Goal: Book appointment/travel/reservation: Book appointment/travel/reservation

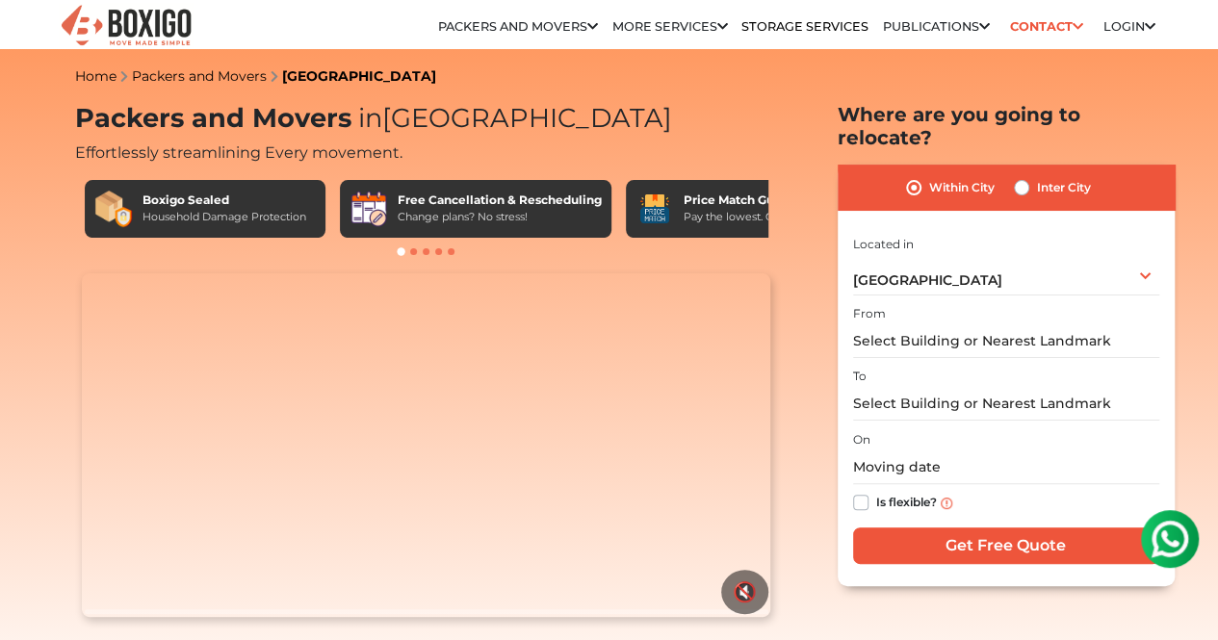
click at [710, 209] on div "Price Match Guarantee" at bounding box center [757, 200] width 146 height 17
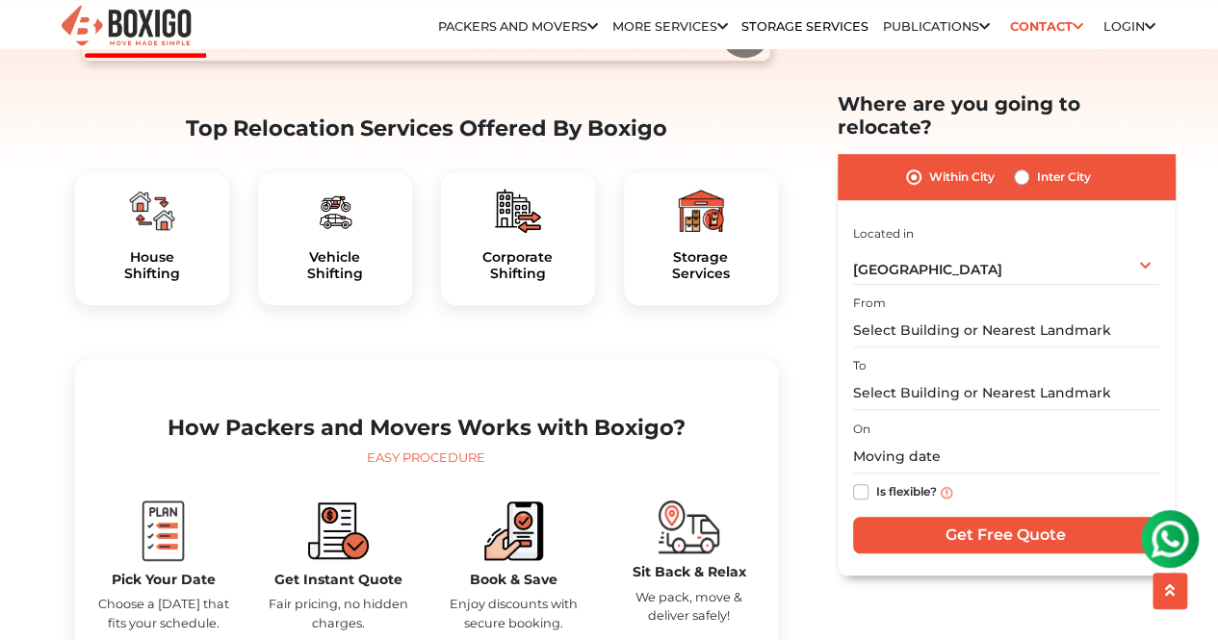
scroll to position [567, 0]
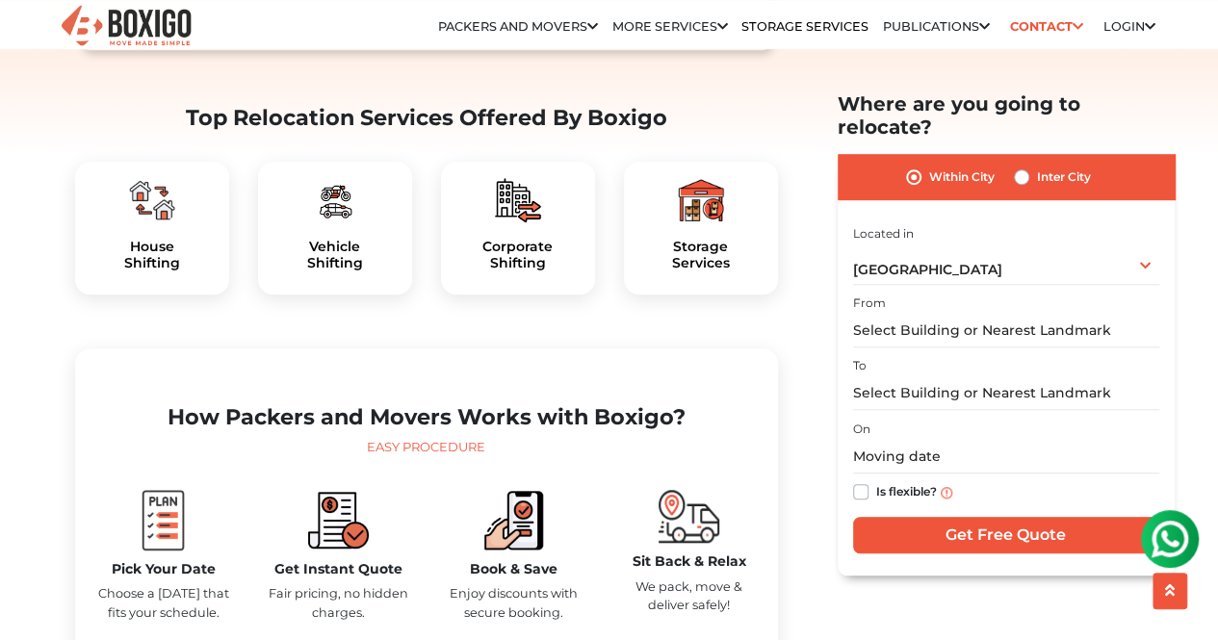
drag, startPoint x: 710, startPoint y: 212, endPoint x: 695, endPoint y: 212, distance: 14.4
click at [710, 212] on div "Storage Services" at bounding box center [701, 228] width 154 height 133
click at [160, 272] on h5 "House Shifting" at bounding box center [152, 255] width 123 height 33
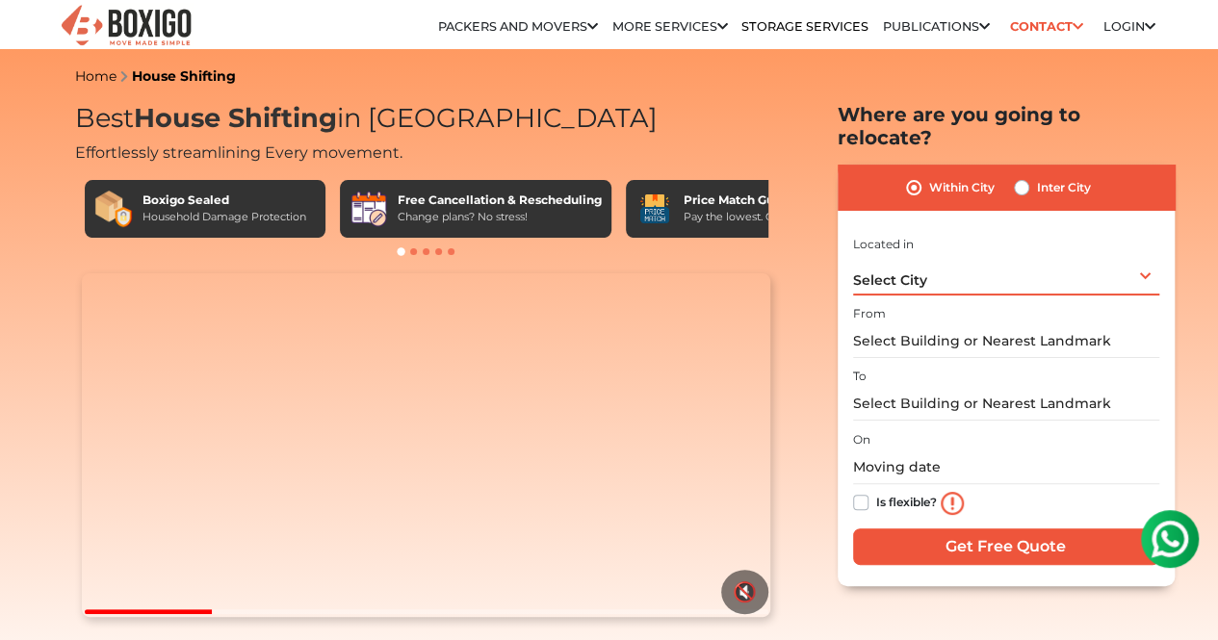
click at [932, 271] on div "Select City Select City Bangalore Bengaluru Bhopal Bhubaneswar Chennai Coimbato…" at bounding box center [1006, 275] width 306 height 40
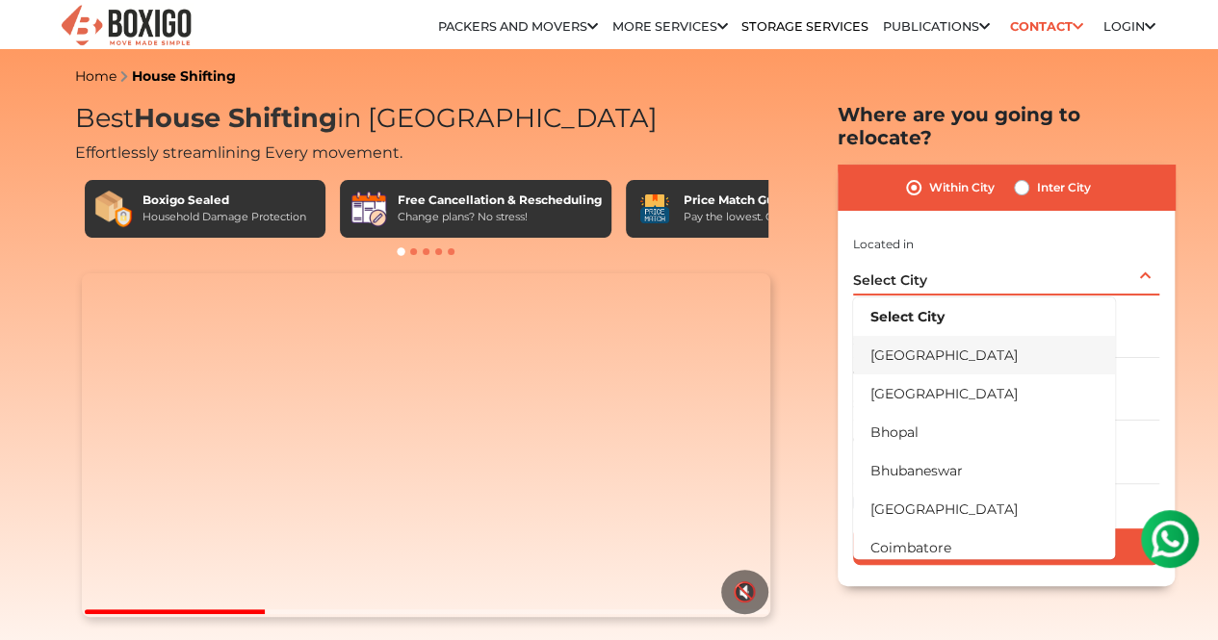
click at [928, 344] on li "[GEOGRAPHIC_DATA]" at bounding box center [984, 355] width 262 height 39
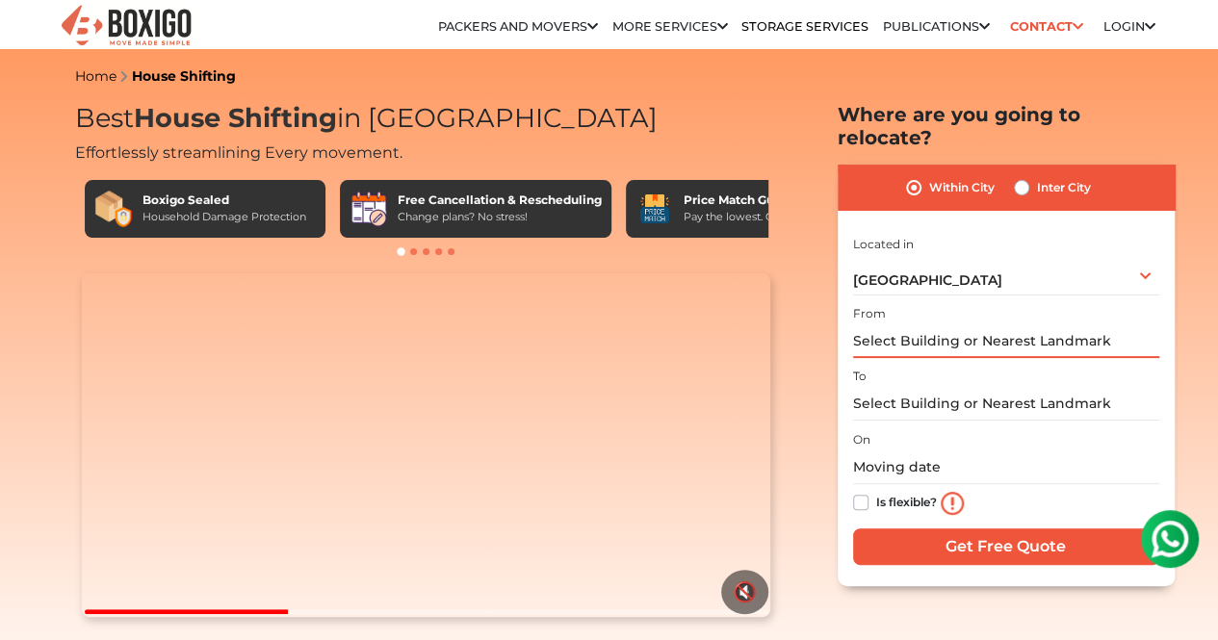
click at [955, 324] on input "text" at bounding box center [1006, 341] width 306 height 34
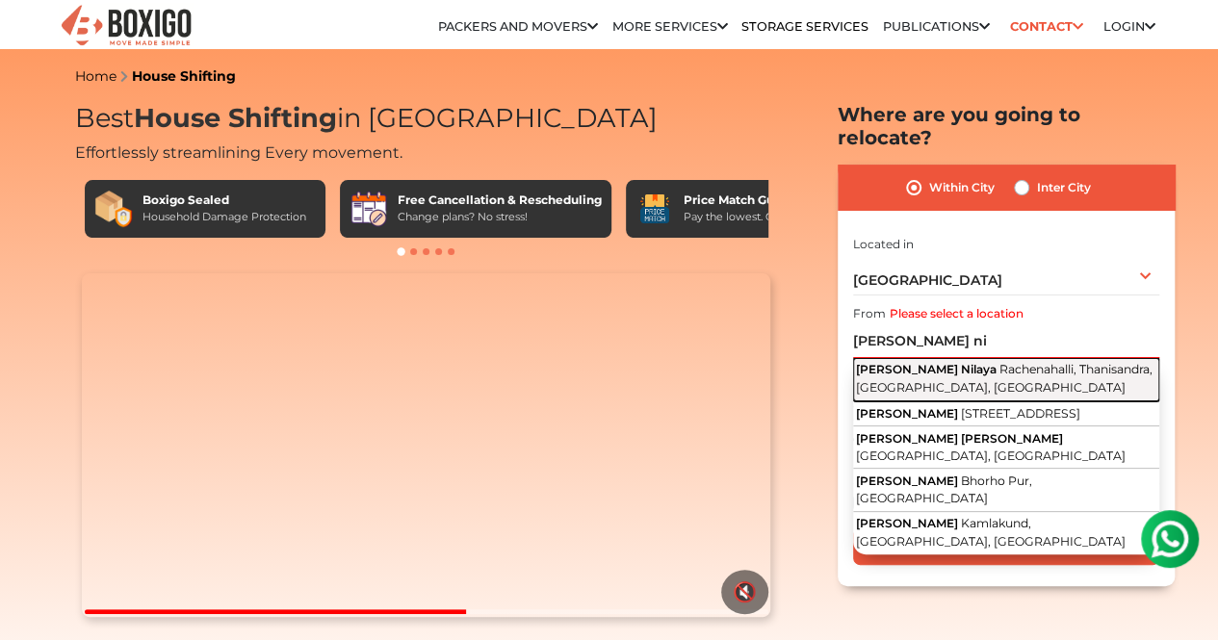
click at [980, 362] on span "Rachenahalli, Thanisandra, [GEOGRAPHIC_DATA], [GEOGRAPHIC_DATA]" at bounding box center [1004, 378] width 297 height 33
type input "[PERSON_NAME] Nilaya, [GEOGRAPHIC_DATA], [GEOGRAPHIC_DATA], [GEOGRAPHIC_DATA], …"
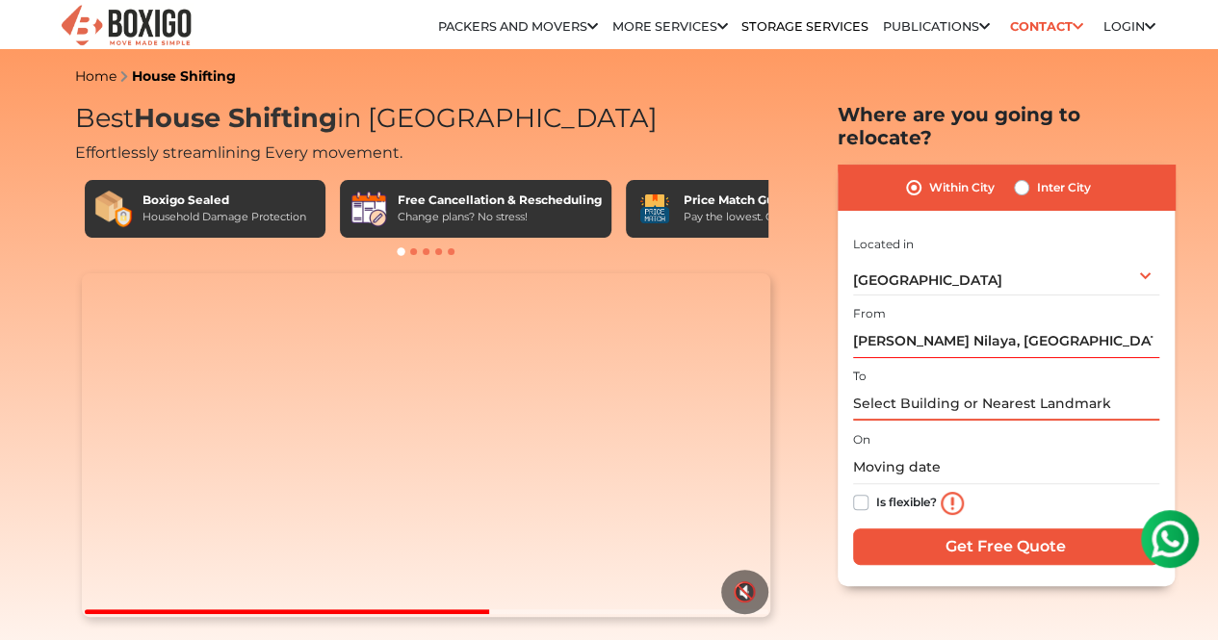
click at [951, 389] on input "text" at bounding box center [1006, 404] width 306 height 34
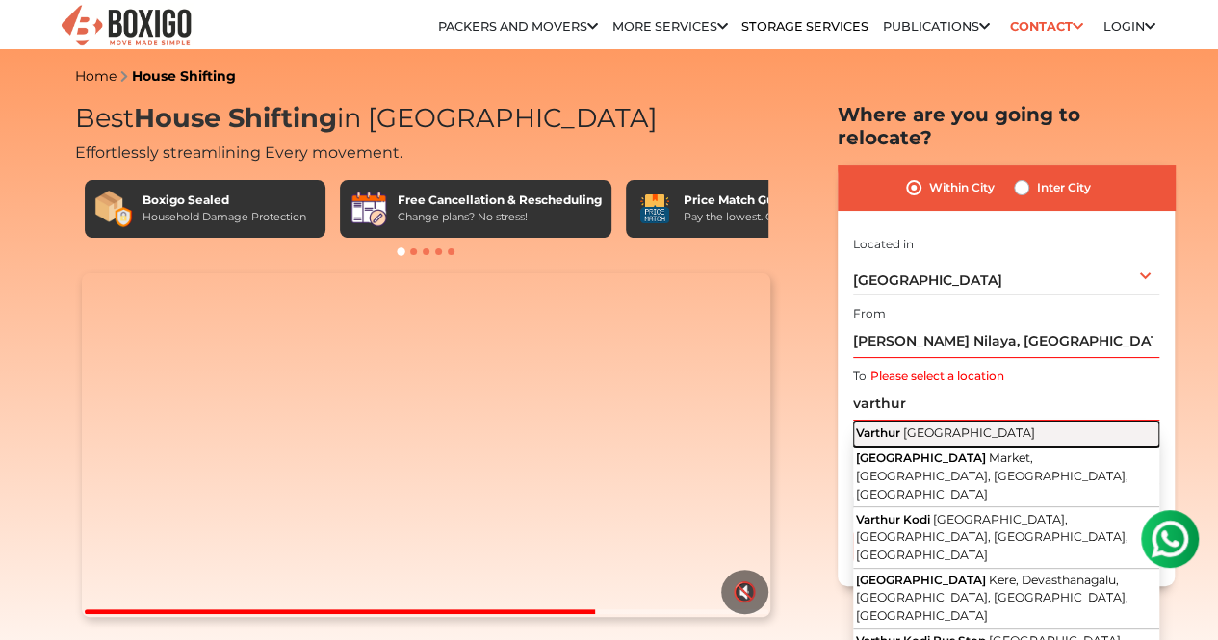
click at [970, 422] on button "Varthur Karnataka" at bounding box center [1006, 434] width 306 height 25
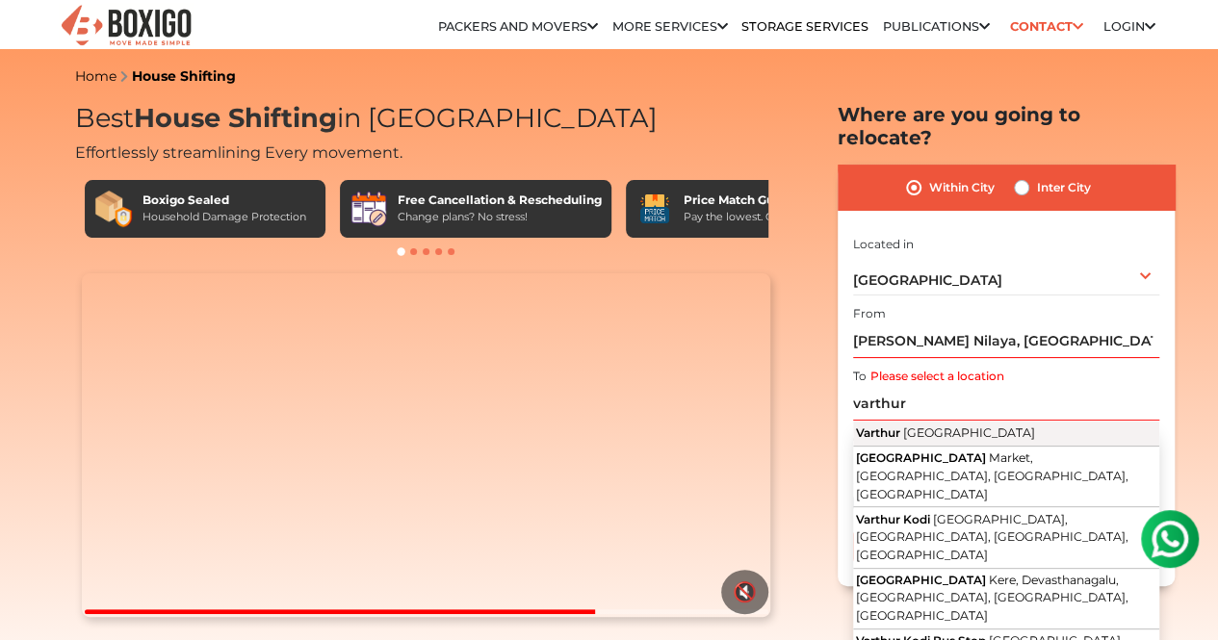
type input "Varthur, Karnataka"
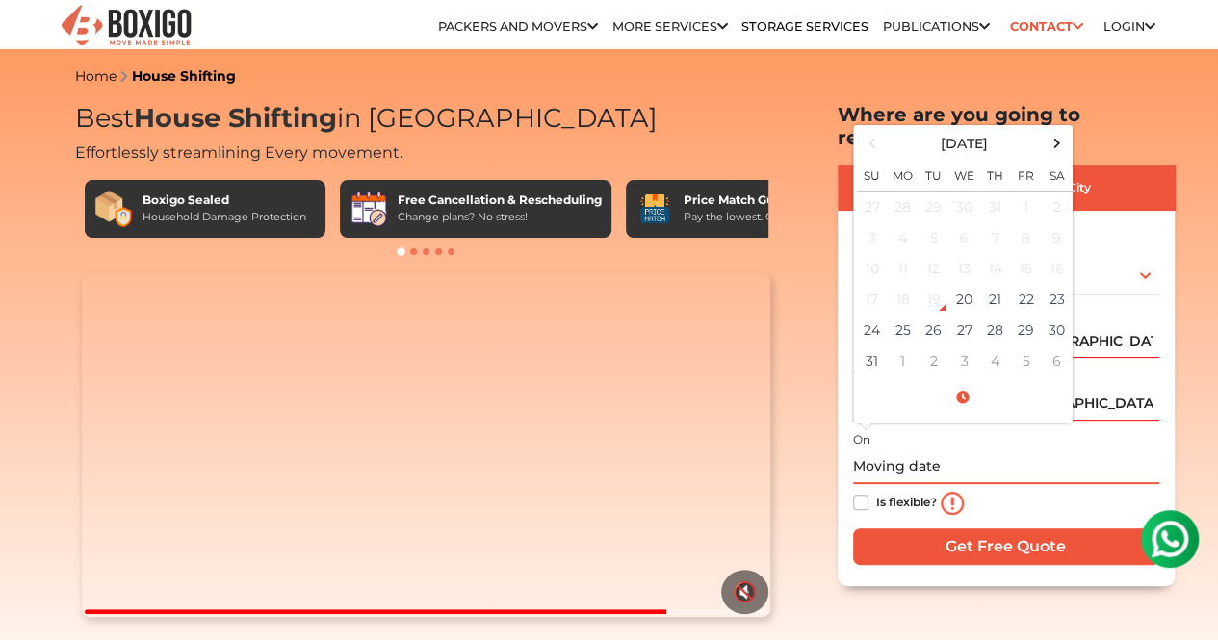
click at [912, 451] on input "text" at bounding box center [1006, 468] width 306 height 34
click at [939, 315] on td "26" at bounding box center [933, 330] width 31 height 31
type input "08/26/2025 12:00 AM"
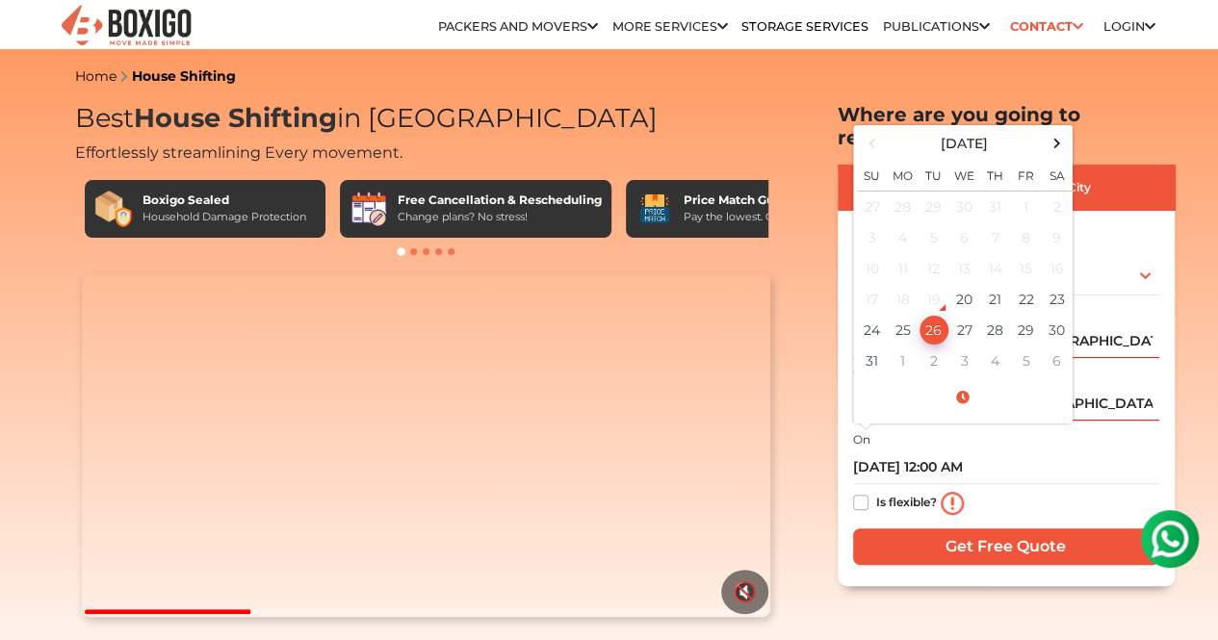
click at [876, 491] on label "Is flexible?" at bounding box center [906, 501] width 61 height 20
click at [863, 491] on input "Is flexible?" at bounding box center [860, 500] width 15 height 19
checkbox input "true"
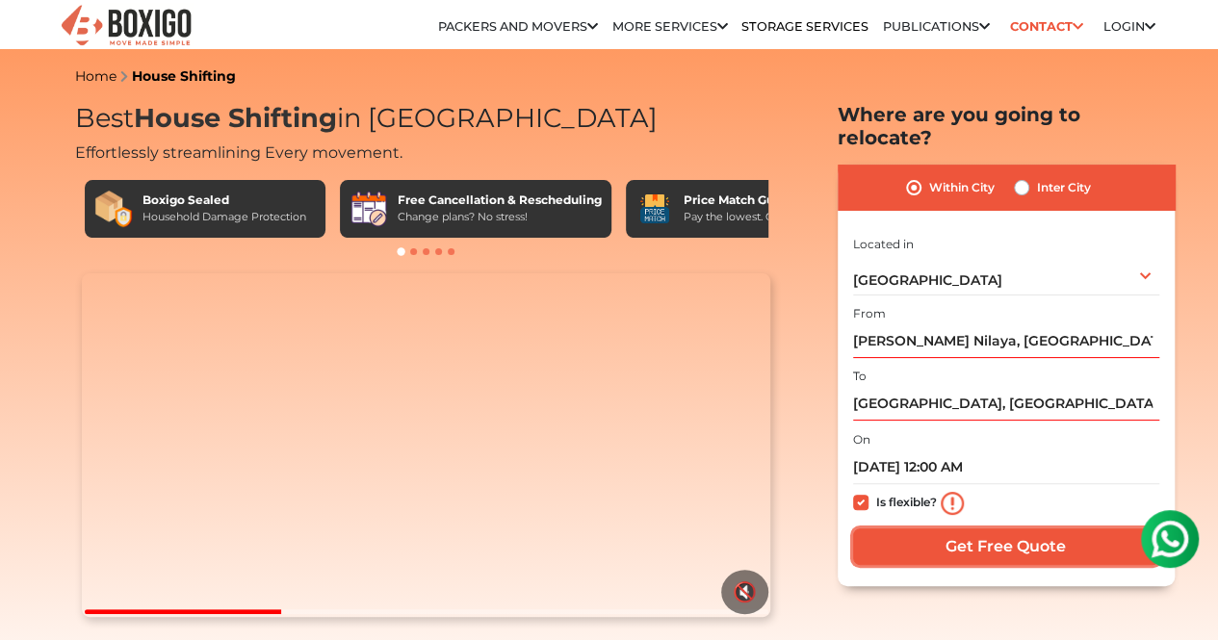
click at [951, 531] on input "Get Free Quote" at bounding box center [1006, 547] width 306 height 37
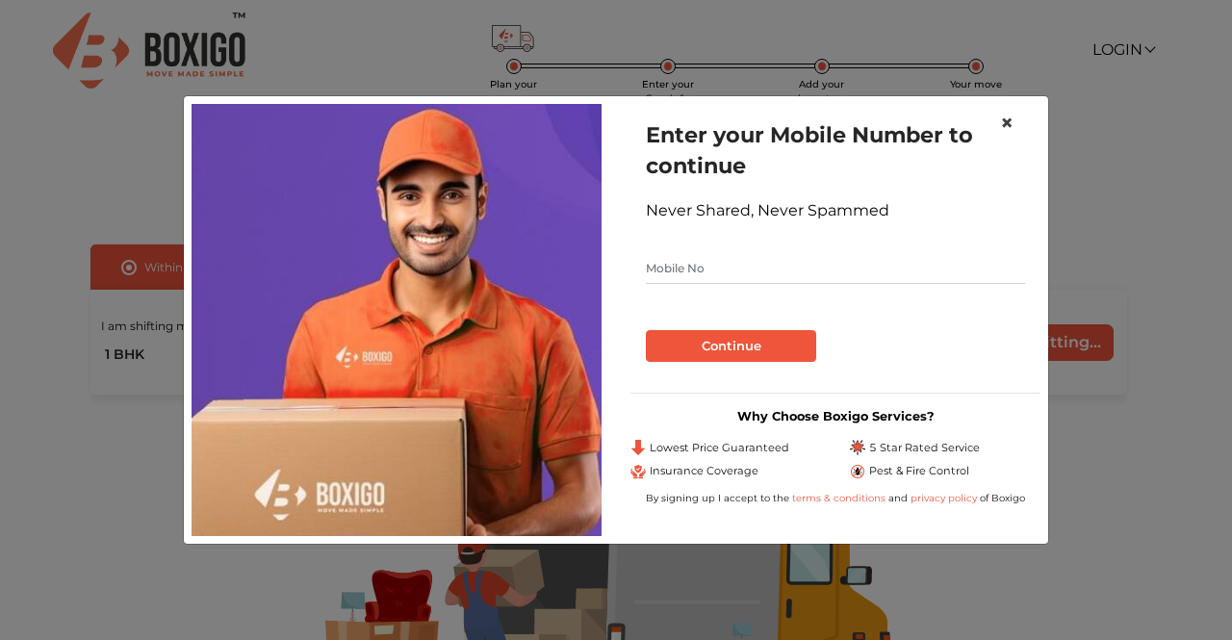
click at [997, 119] on button "×" at bounding box center [1007, 123] width 44 height 54
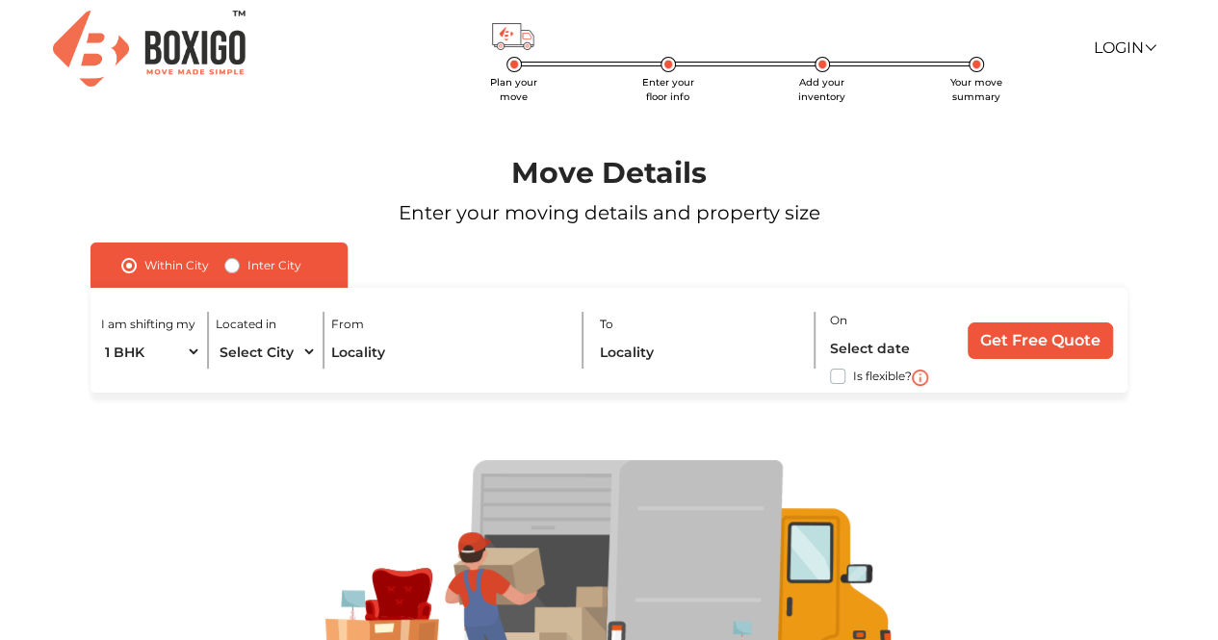
scroll to position [3, 0]
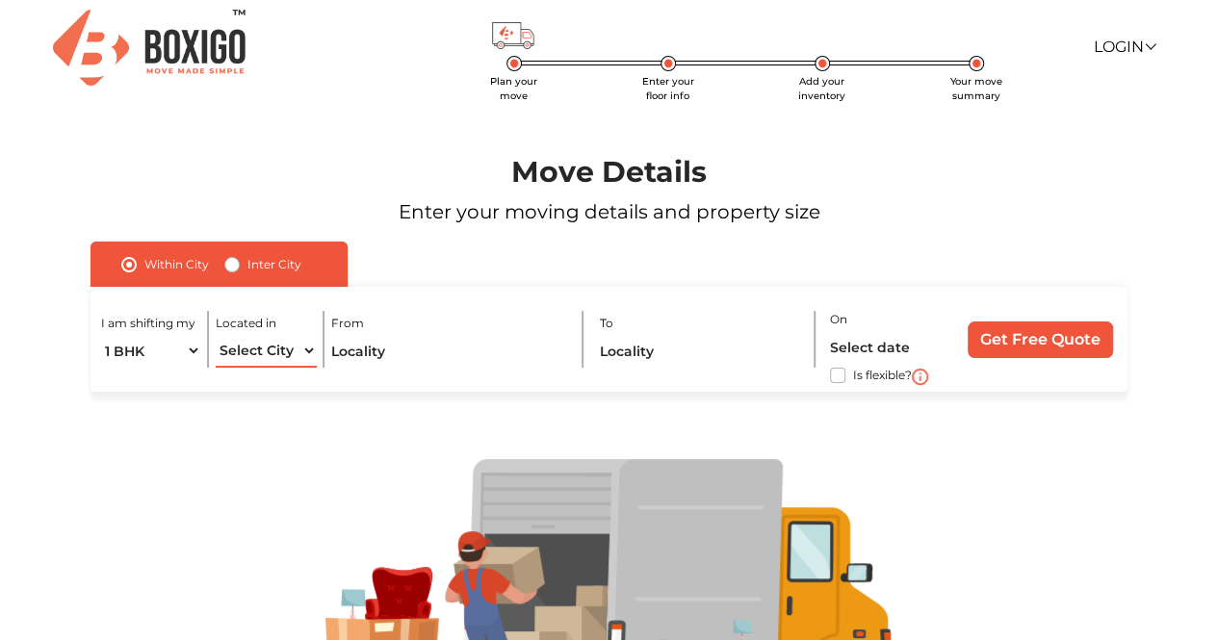
click at [297, 348] on select "Select City [GEOGRAPHIC_DATA] [GEOGRAPHIC_DATA] [GEOGRAPHIC_DATA] [GEOGRAPHIC_D…" at bounding box center [266, 351] width 100 height 34
select select "[GEOGRAPHIC_DATA]"
click at [216, 334] on select "Select City [GEOGRAPHIC_DATA] [GEOGRAPHIC_DATA] [GEOGRAPHIC_DATA] [GEOGRAPHIC_D…" at bounding box center [266, 351] width 100 height 34
click at [433, 340] on input "text" at bounding box center [449, 351] width 237 height 34
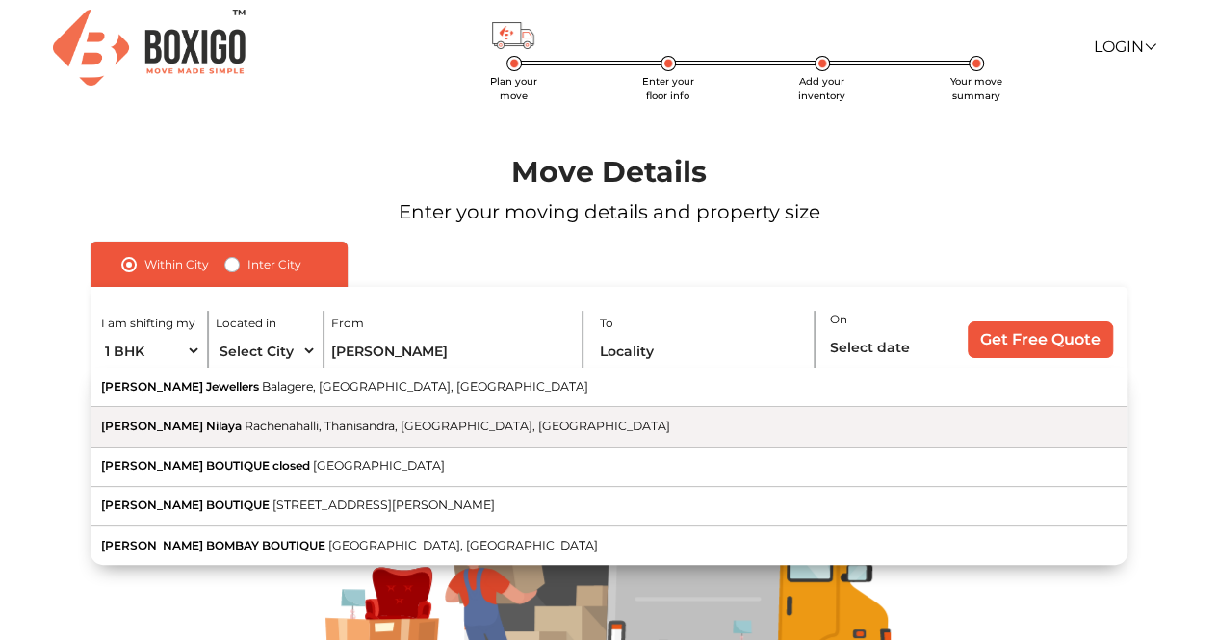
click at [487, 412] on button "Nirvika Nilaya Rachenahalli, Thanisandra, Bengaluru, Karnataka" at bounding box center [609, 426] width 1037 height 39
type input "Nirvika Nilaya, Rachenahalli, Thanisandra, Bengaluru, Karnataka"
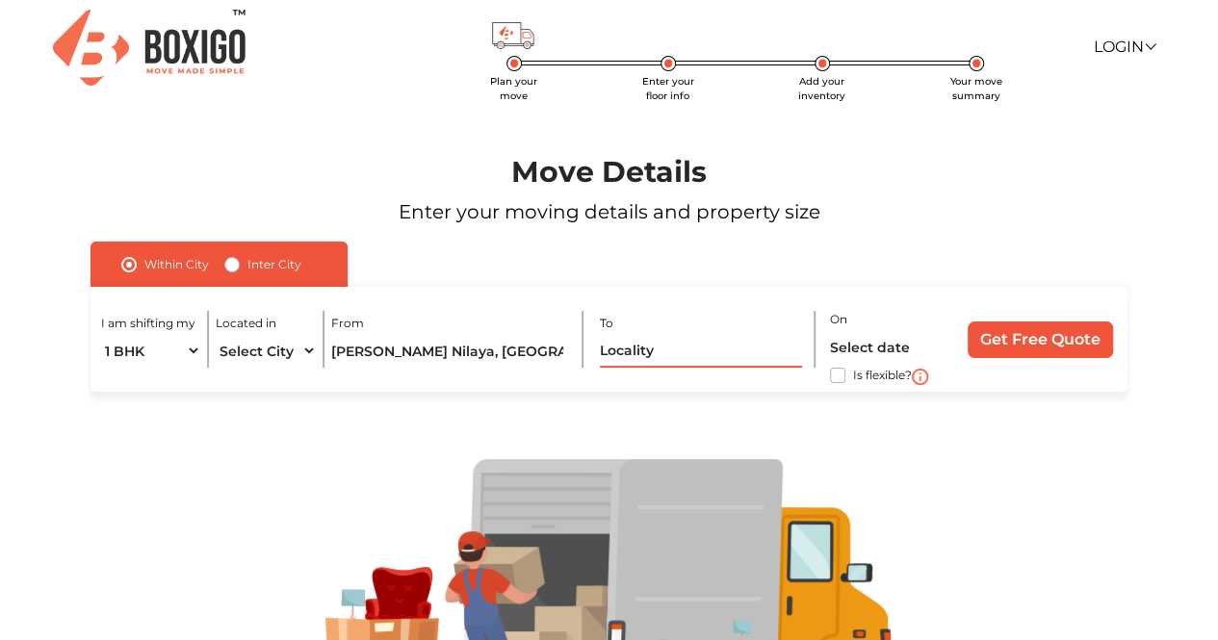
click at [627, 349] on input "text" at bounding box center [701, 351] width 203 height 34
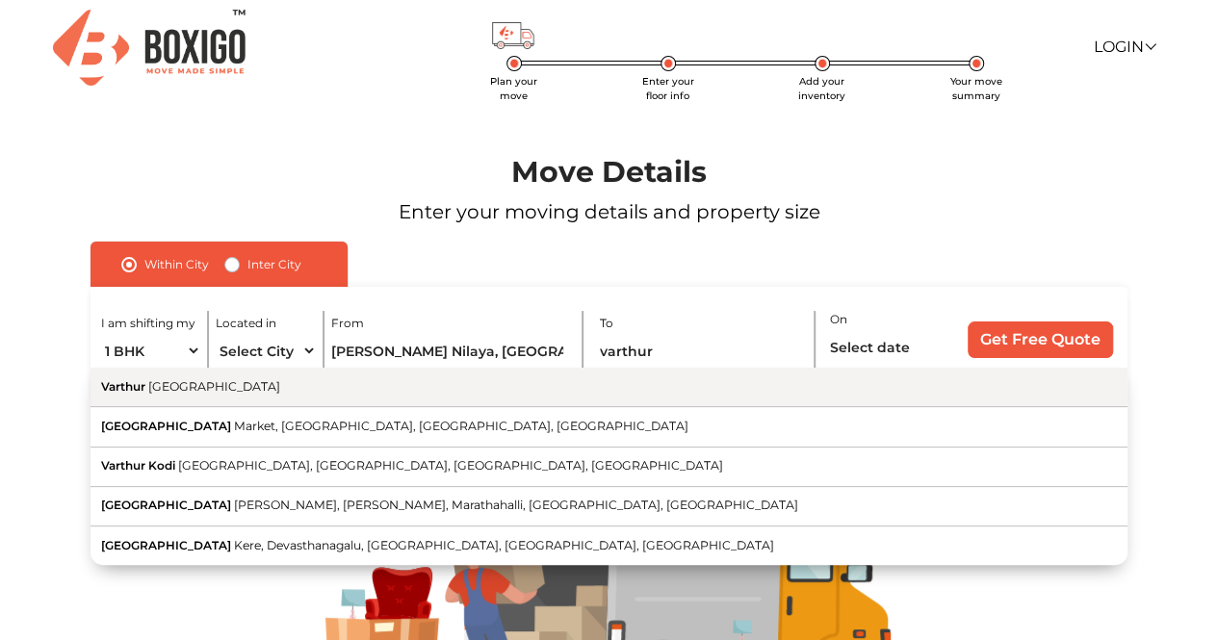
click at [530, 389] on button "Varthur Karnataka" at bounding box center [609, 387] width 1037 height 39
type input "Varthur, Karnataka"
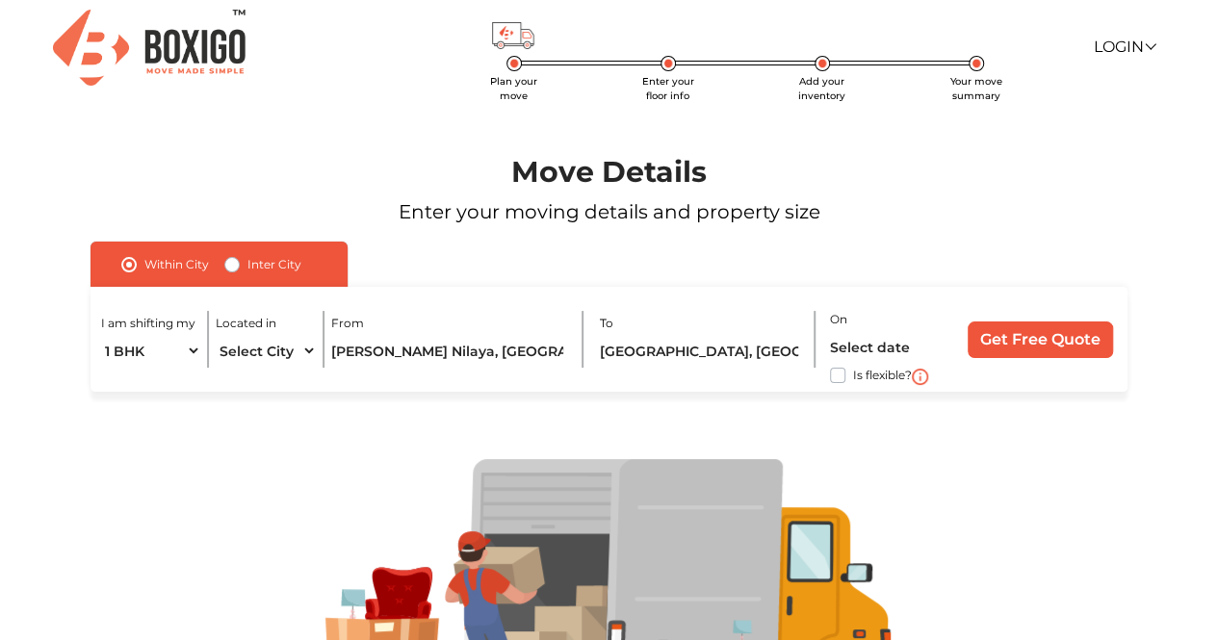
click at [853, 373] on label "Is flexible?" at bounding box center [882, 374] width 59 height 20
click at [106, 373] on input "Is flexible?" at bounding box center [98, 373] width 15 height 19
checkbox input "true"
click at [1007, 347] on input "Get Free Quote" at bounding box center [1040, 340] width 145 height 37
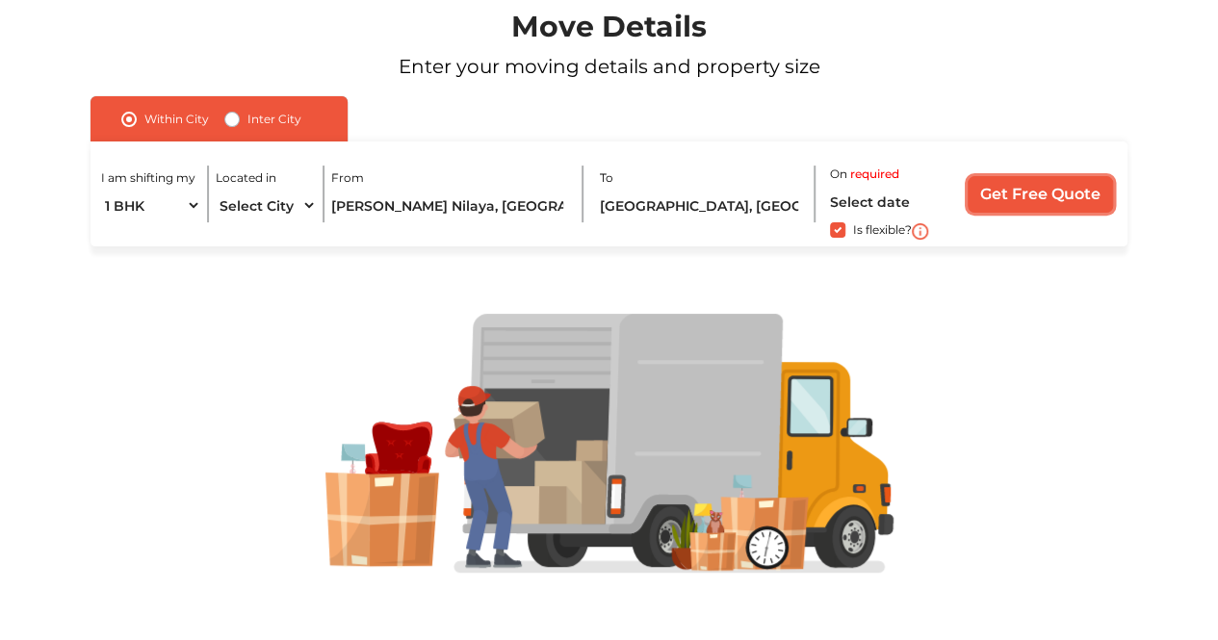
click at [1012, 201] on input "Get Free Quote" at bounding box center [1040, 194] width 145 height 37
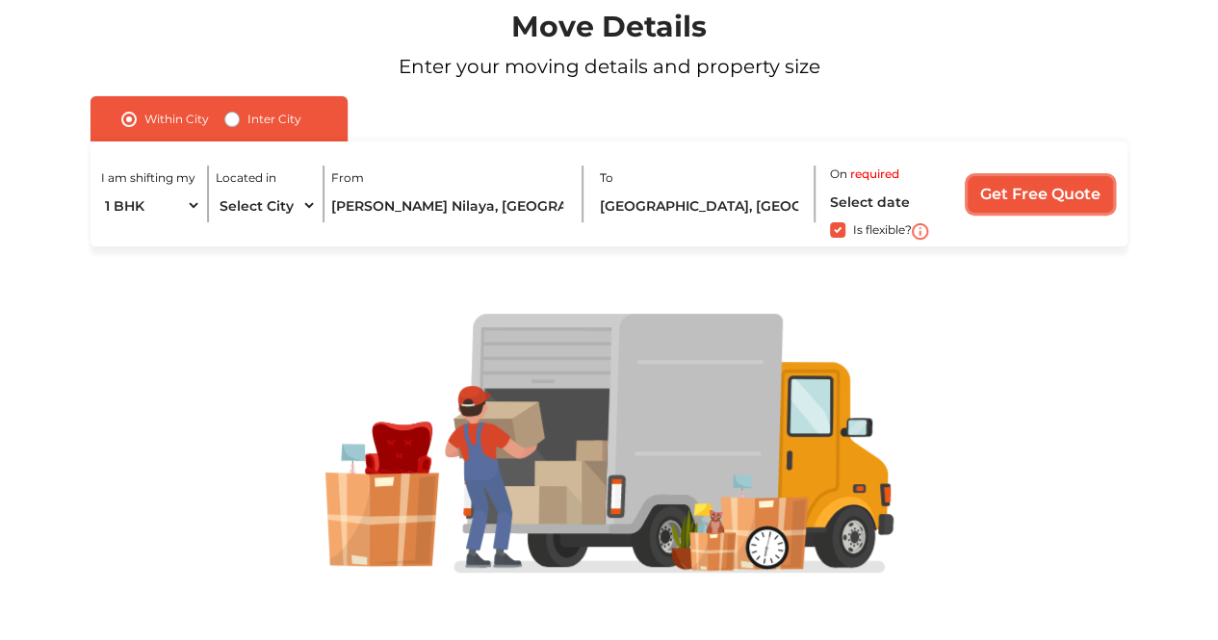
click at [1012, 201] on input "Get Free Quote" at bounding box center [1040, 194] width 145 height 37
click at [618, 516] on img at bounding box center [609, 444] width 568 height 260
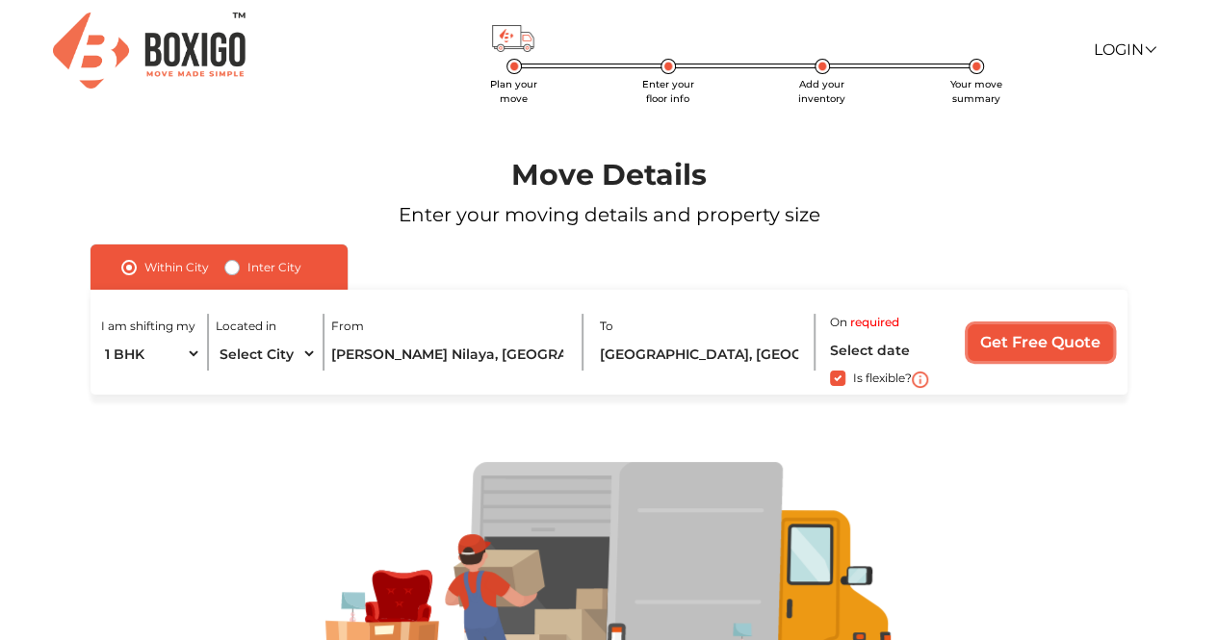
click at [1030, 349] on input "Get Free Quote" at bounding box center [1040, 342] width 145 height 37
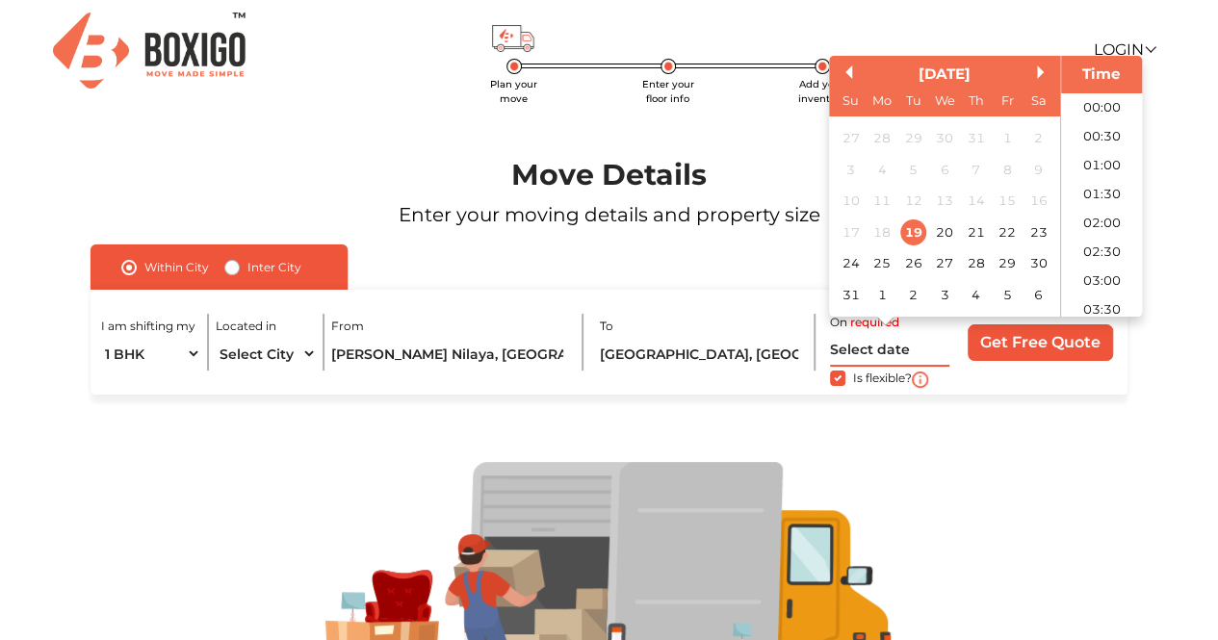
scroll to position [1163, 0]
click at [868, 352] on input "text" at bounding box center [889, 350] width 119 height 34
click at [918, 261] on div "26" at bounding box center [913, 264] width 26 height 26
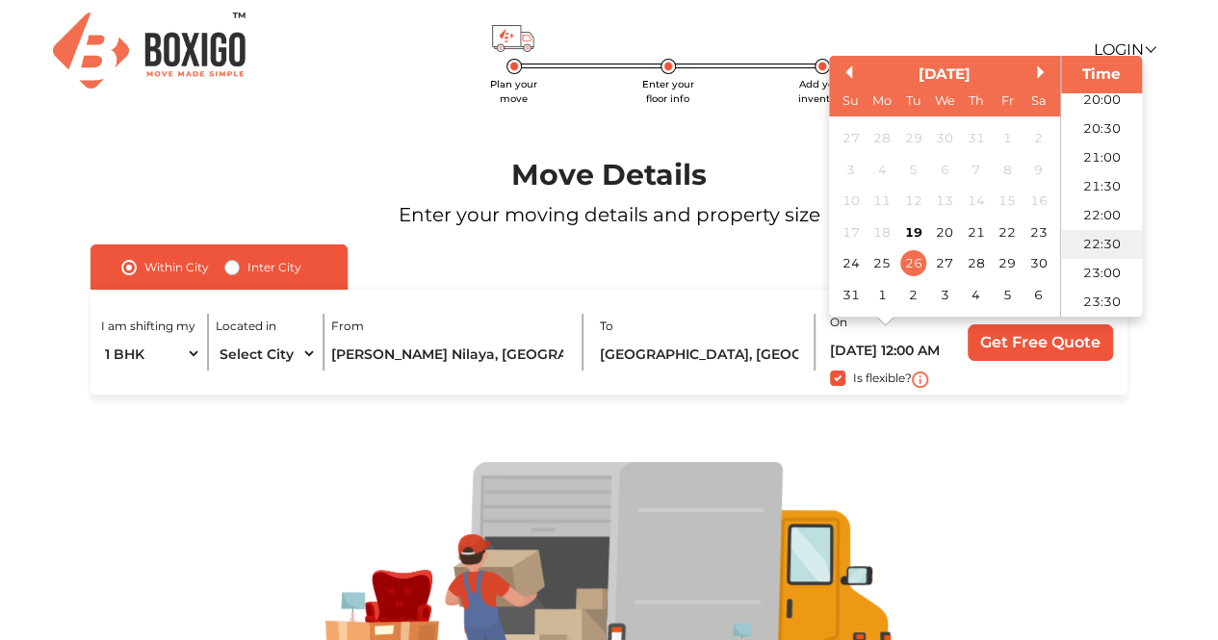
click at [1105, 250] on li "22:30" at bounding box center [1102, 244] width 82 height 29
click at [897, 348] on input "26/08/2025 10:30 PM" at bounding box center [889, 350] width 119 height 34
click at [1082, 163] on li "15:00" at bounding box center [1102, 158] width 82 height 29
type input "26/08/2025 3:00 PM"
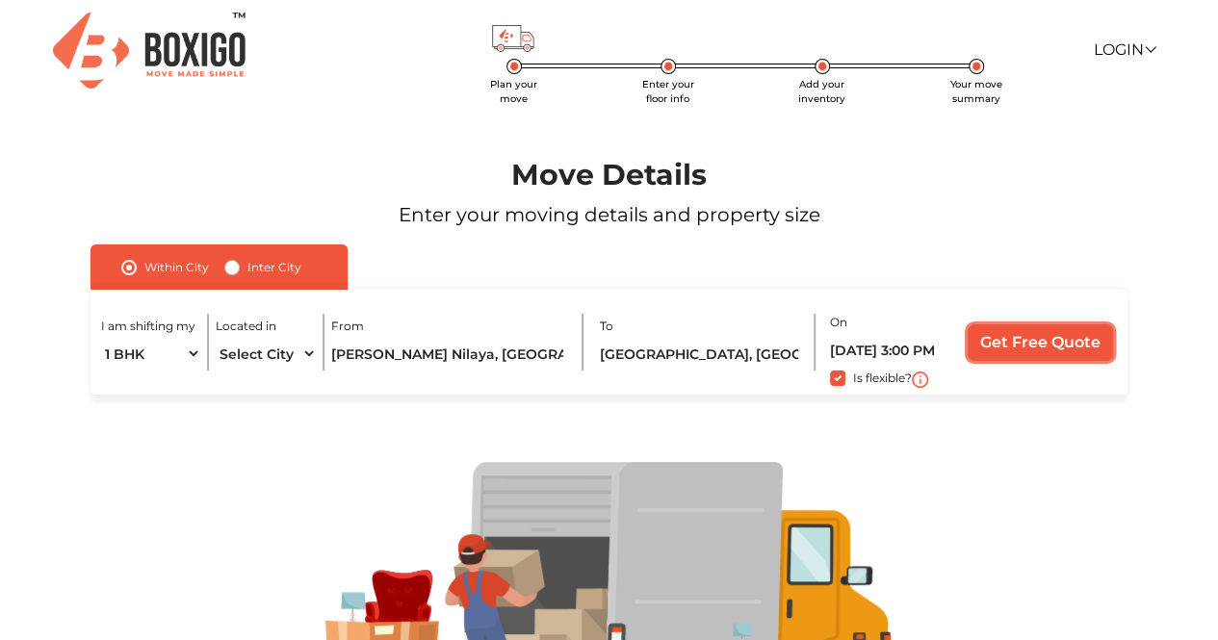
click at [1033, 339] on input "Get Free Quote" at bounding box center [1040, 342] width 145 height 37
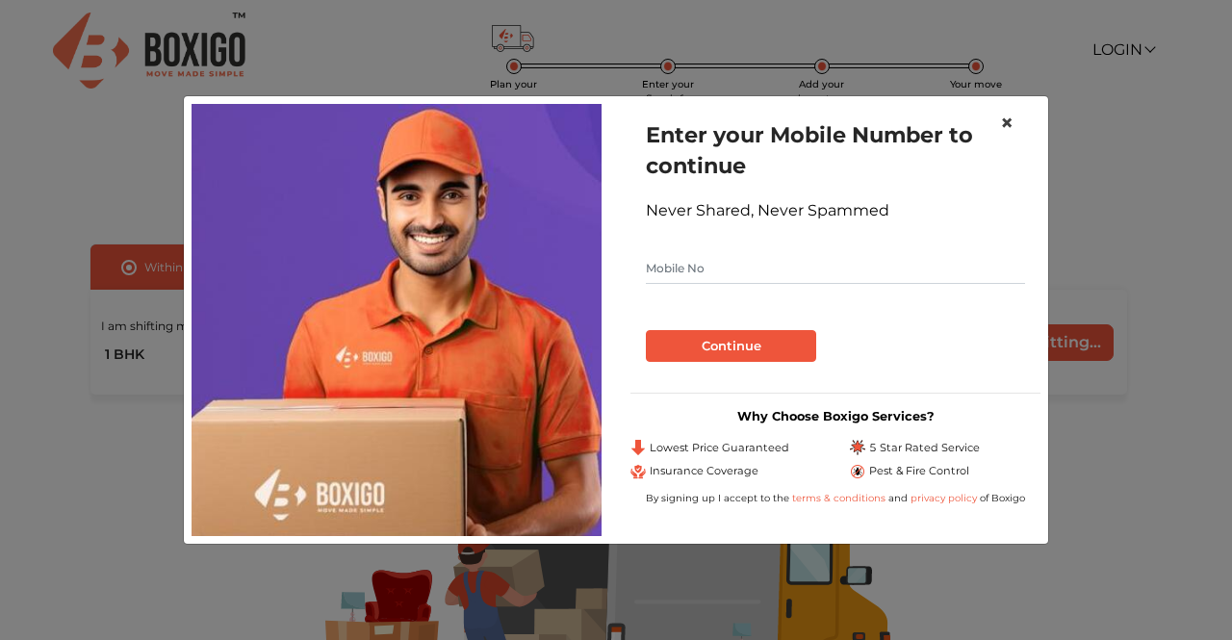
click at [1005, 118] on span "×" at bounding box center [1006, 123] width 13 height 28
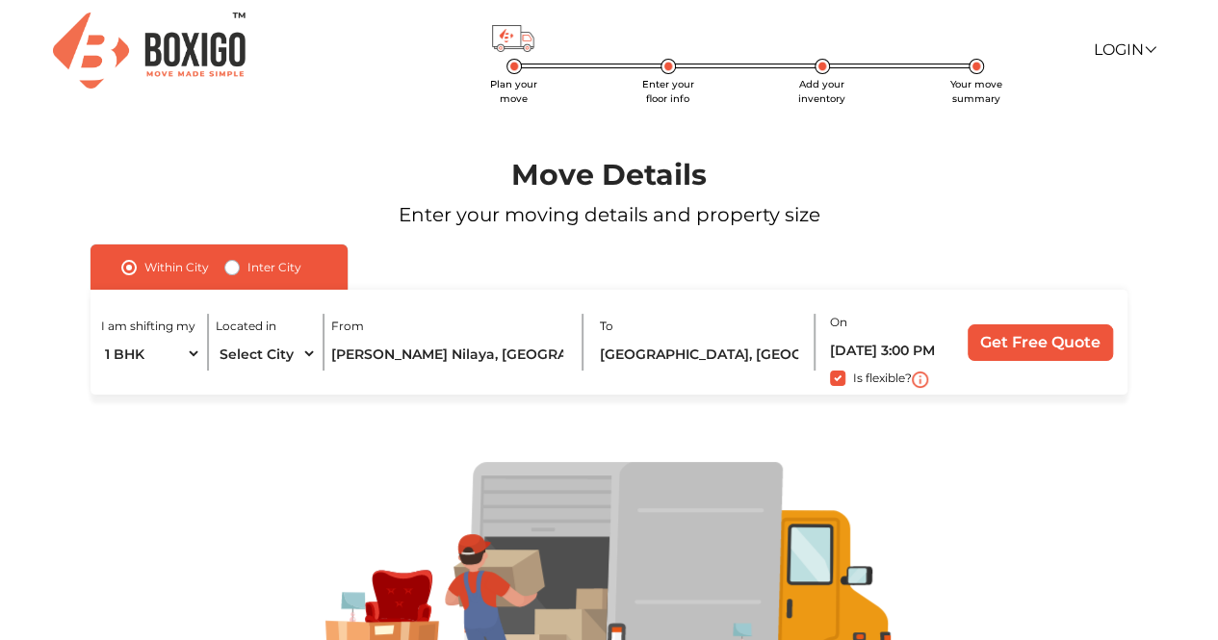
click at [196, 78] on img at bounding box center [149, 51] width 193 height 76
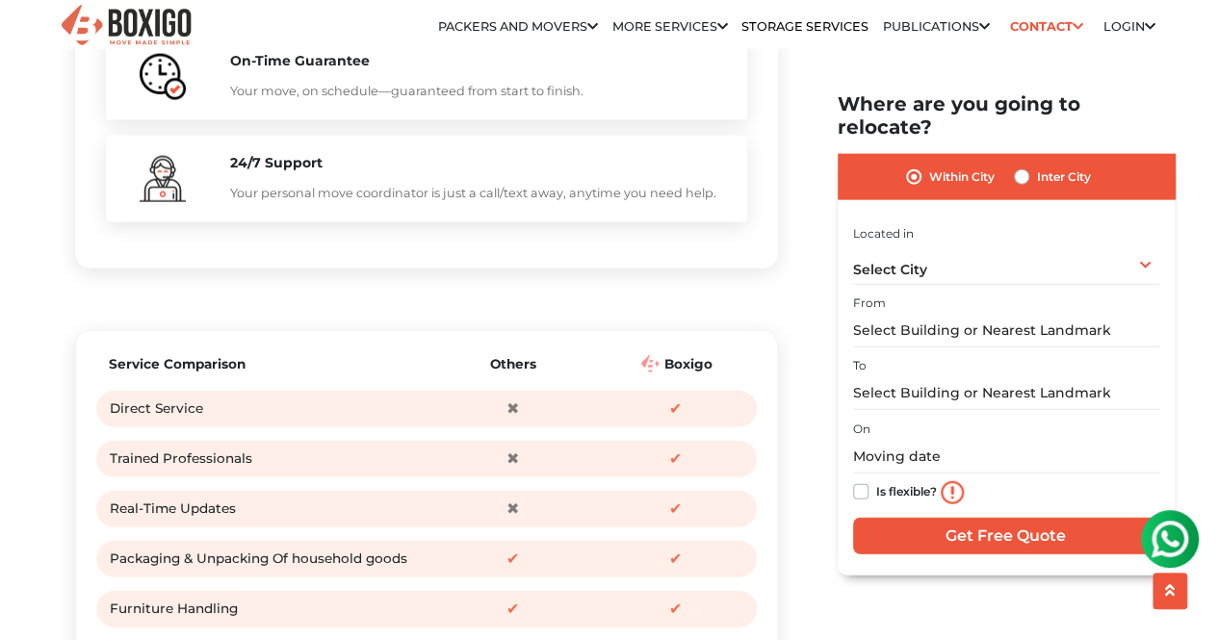
scroll to position [2159, 0]
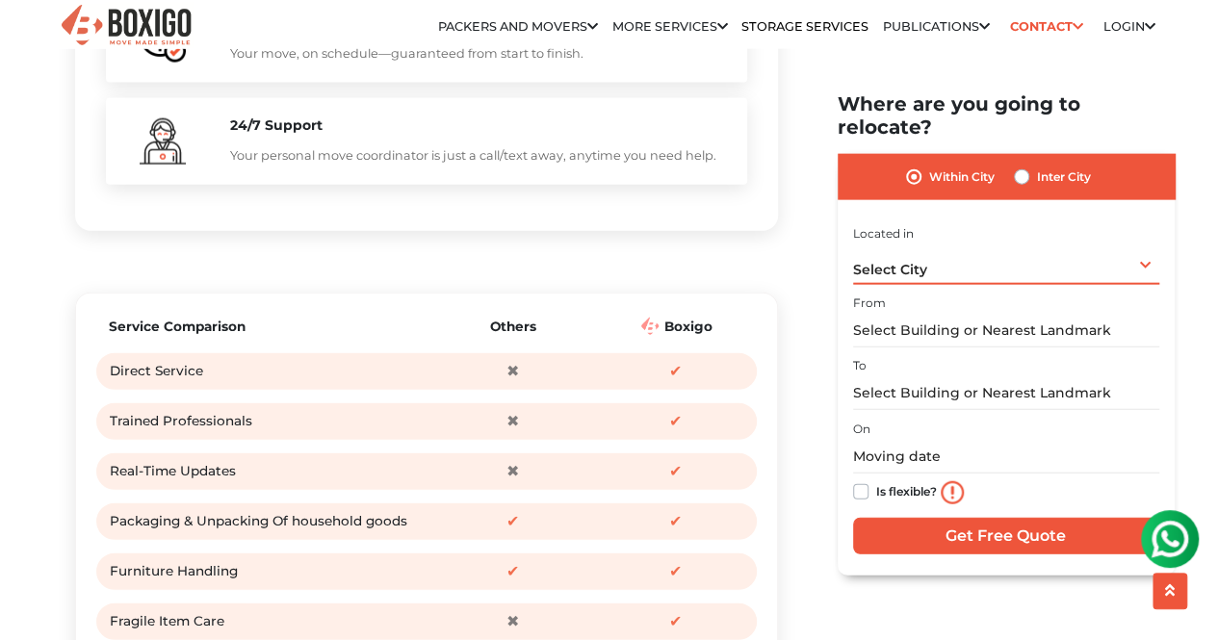
click at [938, 248] on div "Select City Select City Bangalore Bengaluru Bhopal Bhubaneswar Chennai Coimbato…" at bounding box center [1006, 264] width 306 height 40
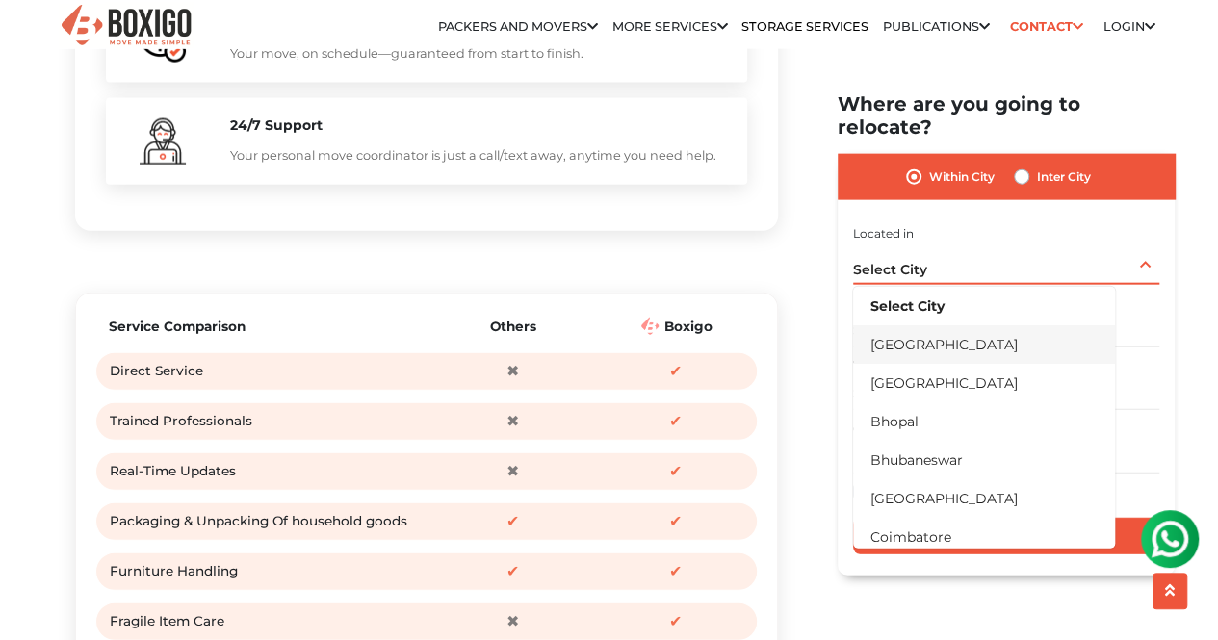
click at [898, 324] on li "[GEOGRAPHIC_DATA]" at bounding box center [984, 343] width 262 height 39
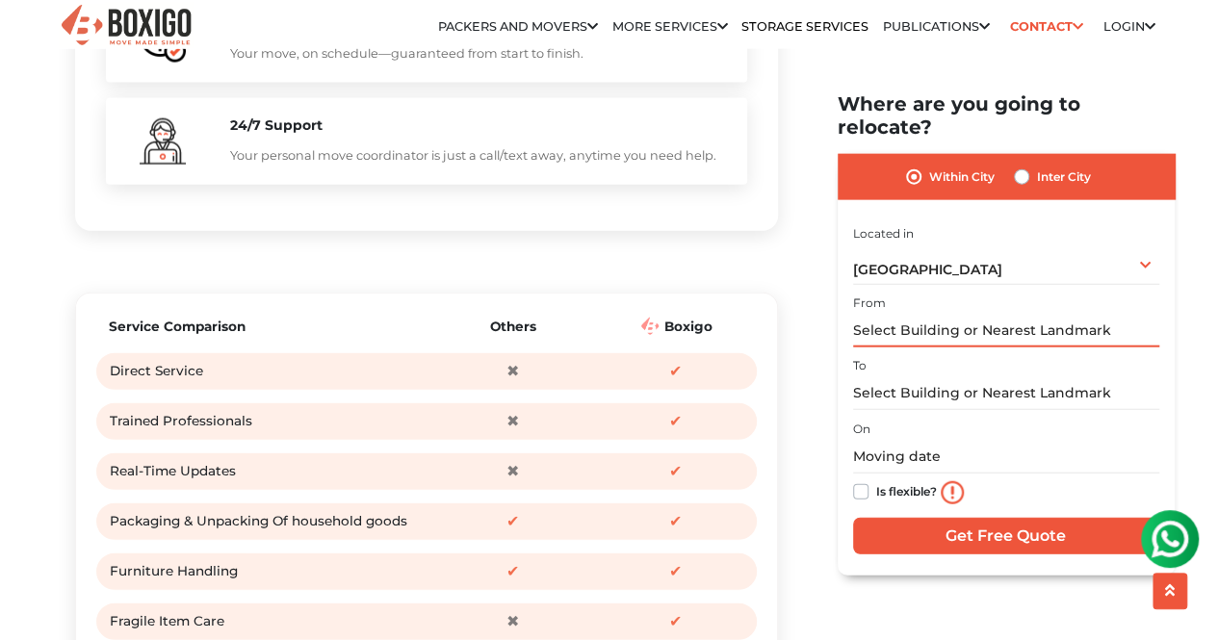
click at [926, 314] on input "text" at bounding box center [1006, 331] width 306 height 34
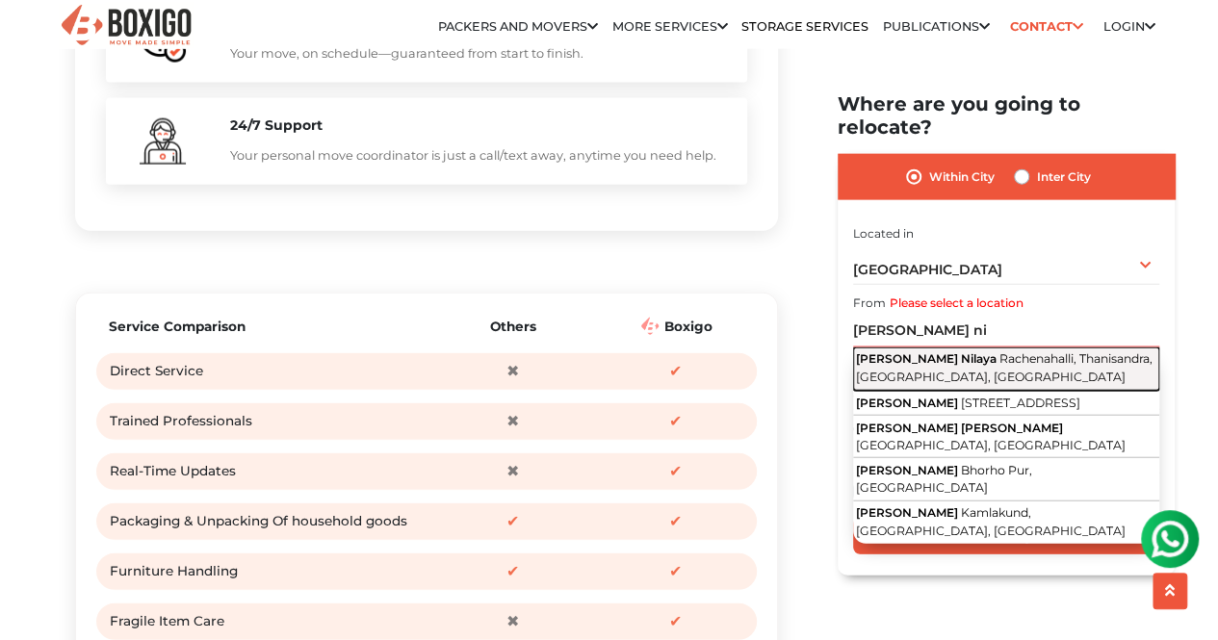
click at [953, 351] on span "Rachenahalli, Thanisandra, [GEOGRAPHIC_DATA], [GEOGRAPHIC_DATA]" at bounding box center [1004, 367] width 297 height 33
type input "[PERSON_NAME] Nilaya, [GEOGRAPHIC_DATA], [GEOGRAPHIC_DATA], [GEOGRAPHIC_DATA], …"
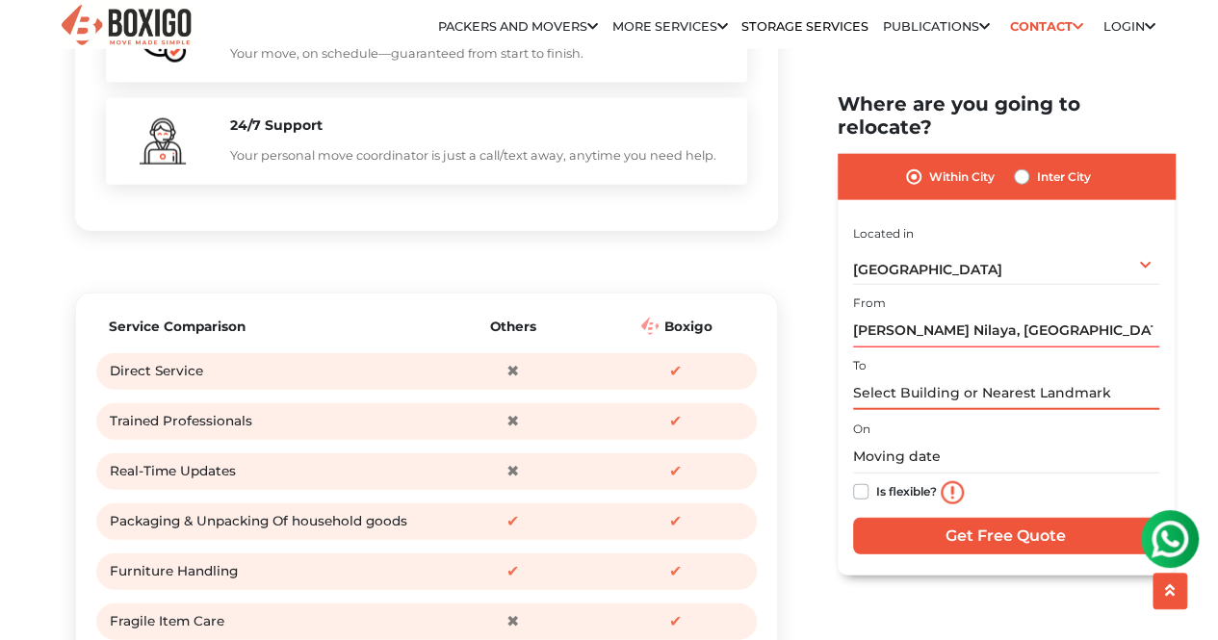
click at [928, 386] on input "text" at bounding box center [1006, 393] width 306 height 34
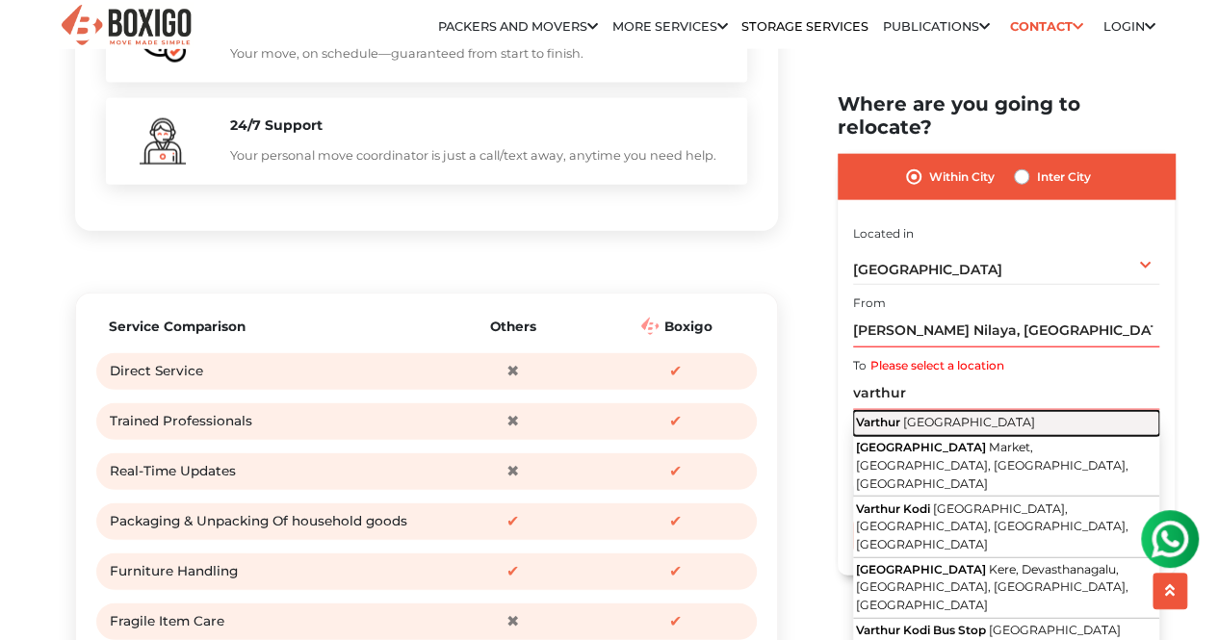
click at [934, 415] on span "[GEOGRAPHIC_DATA]" at bounding box center [969, 422] width 132 height 14
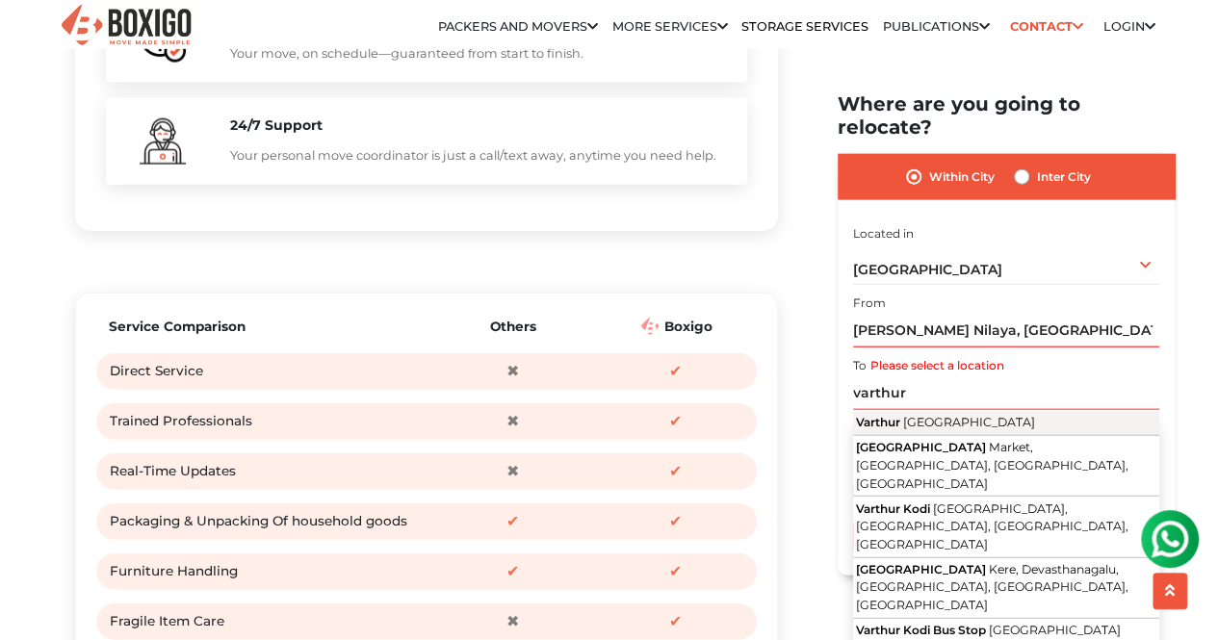
type input "[GEOGRAPHIC_DATA], [GEOGRAPHIC_DATA]"
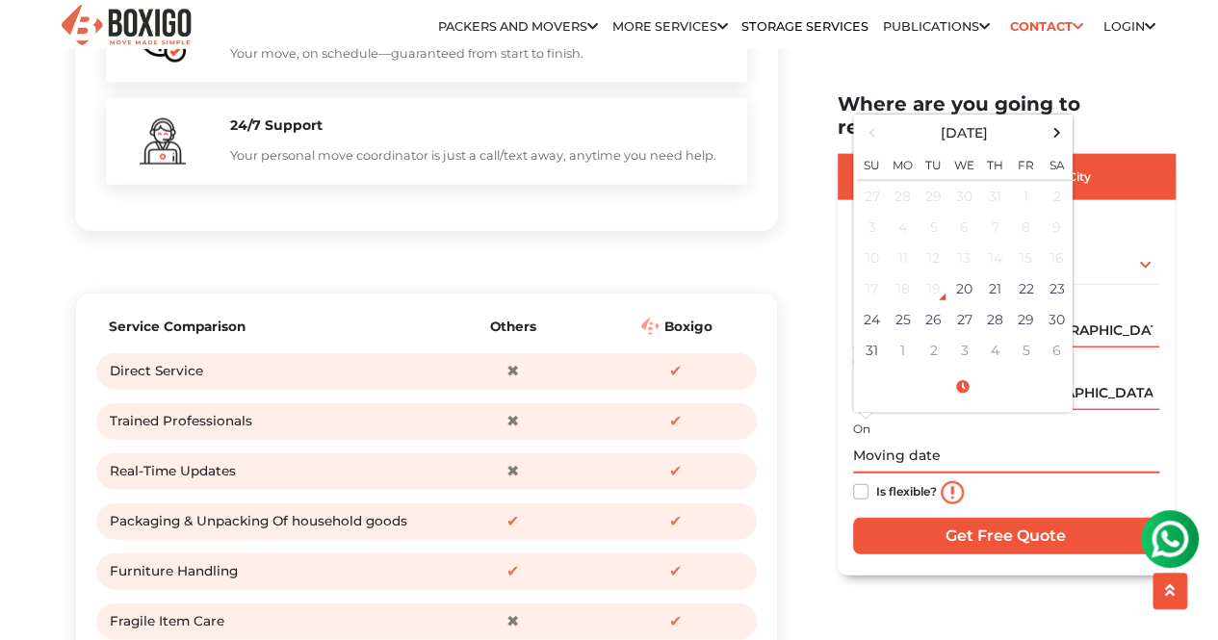
click at [965, 441] on input "text" at bounding box center [1006, 457] width 306 height 34
click at [942, 304] on td "26" at bounding box center [933, 319] width 31 height 31
type input "08/26/2025 12:00 AM"
click at [876, 480] on label "Is flexible?" at bounding box center [906, 490] width 61 height 20
click at [865, 480] on input "Is flexible?" at bounding box center [860, 489] width 15 height 19
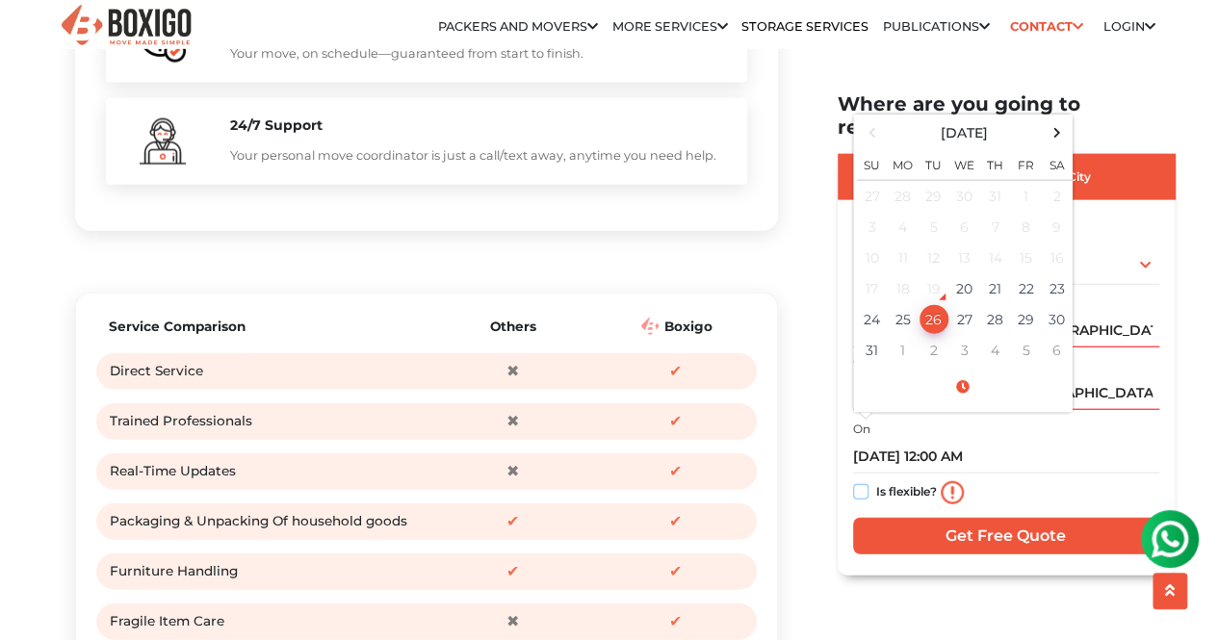
checkbox input "true"
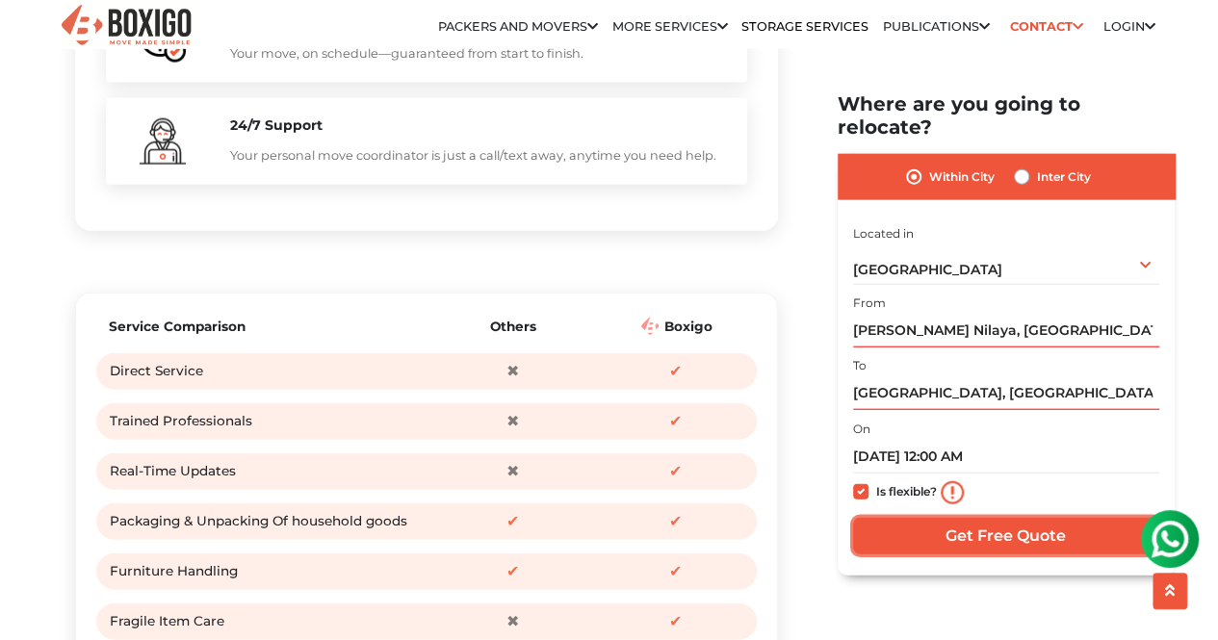
click at [918, 518] on input "Get Free Quote" at bounding box center [1006, 536] width 306 height 37
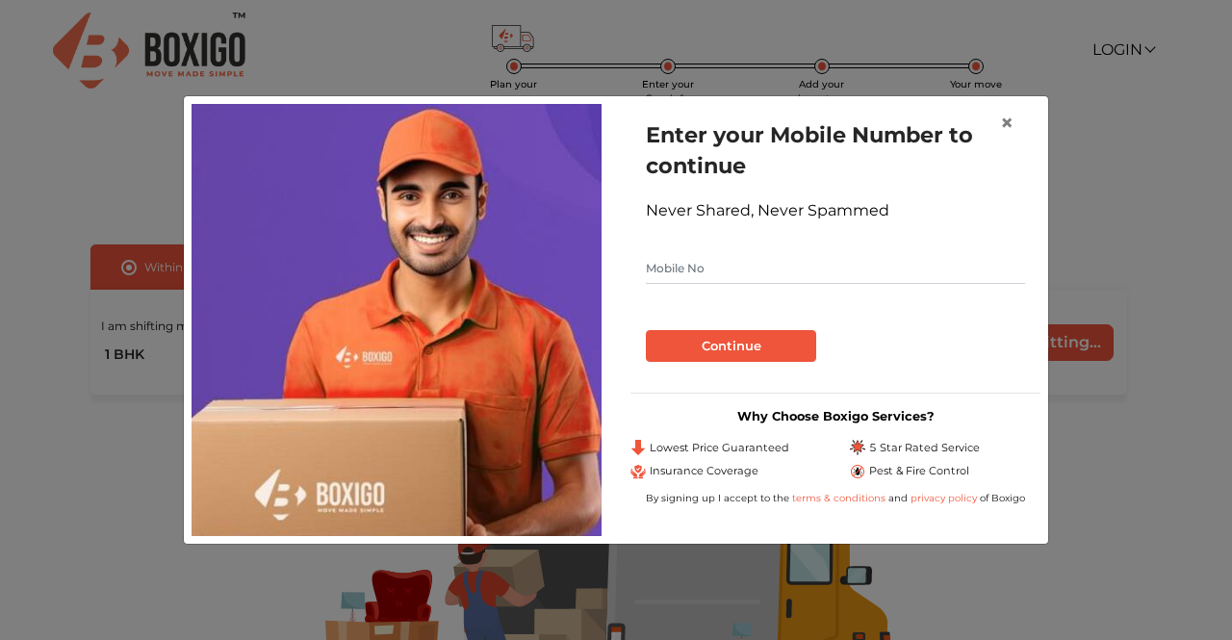
click at [724, 267] on input "text" at bounding box center [835, 268] width 379 height 31
type input "8299271168"
click at [774, 332] on button "Continue" at bounding box center [731, 346] width 170 height 33
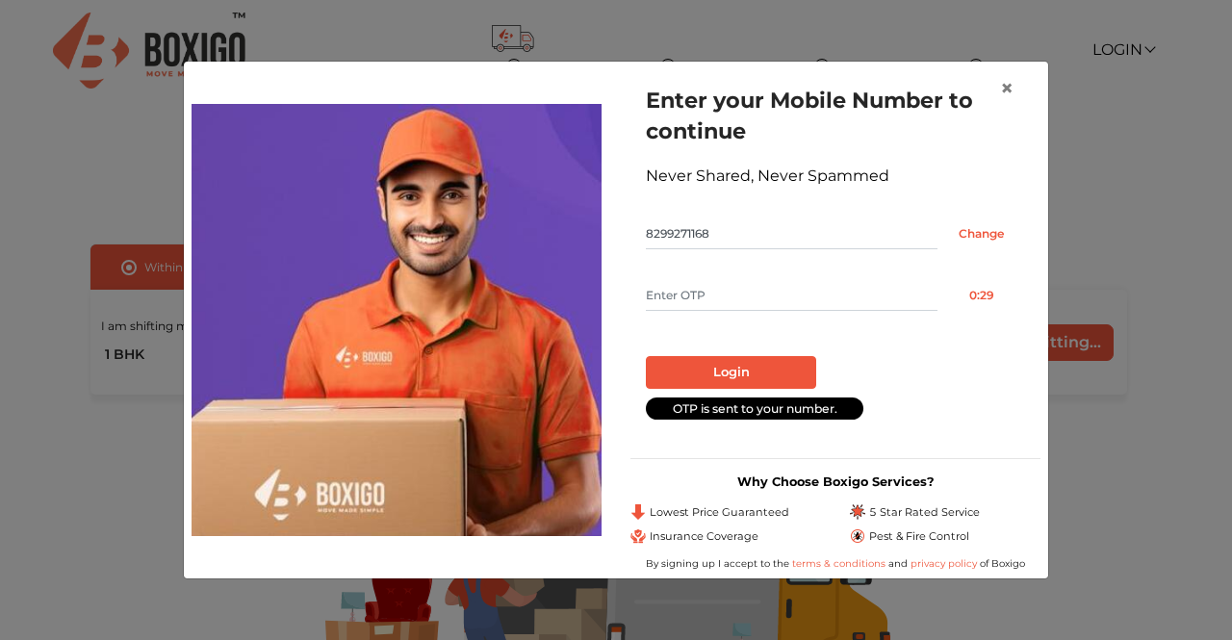
click at [722, 307] on input "text" at bounding box center [792, 295] width 292 height 31
type input "5157"
click at [758, 365] on button "Login" at bounding box center [731, 372] width 170 height 33
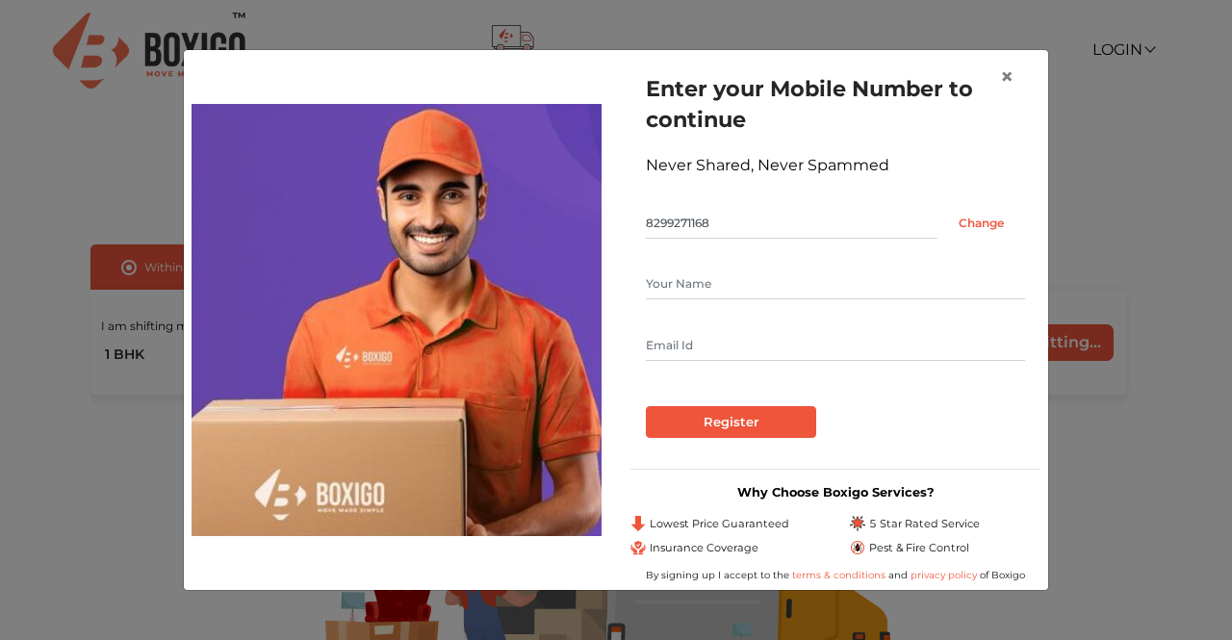
click at [724, 280] on input "text" at bounding box center [835, 284] width 379 height 31
type input "[PERSON_NAME]"
click at [685, 348] on input "text" at bounding box center [835, 345] width 379 height 31
type input "[EMAIL_ADDRESS][DOMAIN_NAME]"
click at [745, 410] on input "Register" at bounding box center [731, 422] width 170 height 33
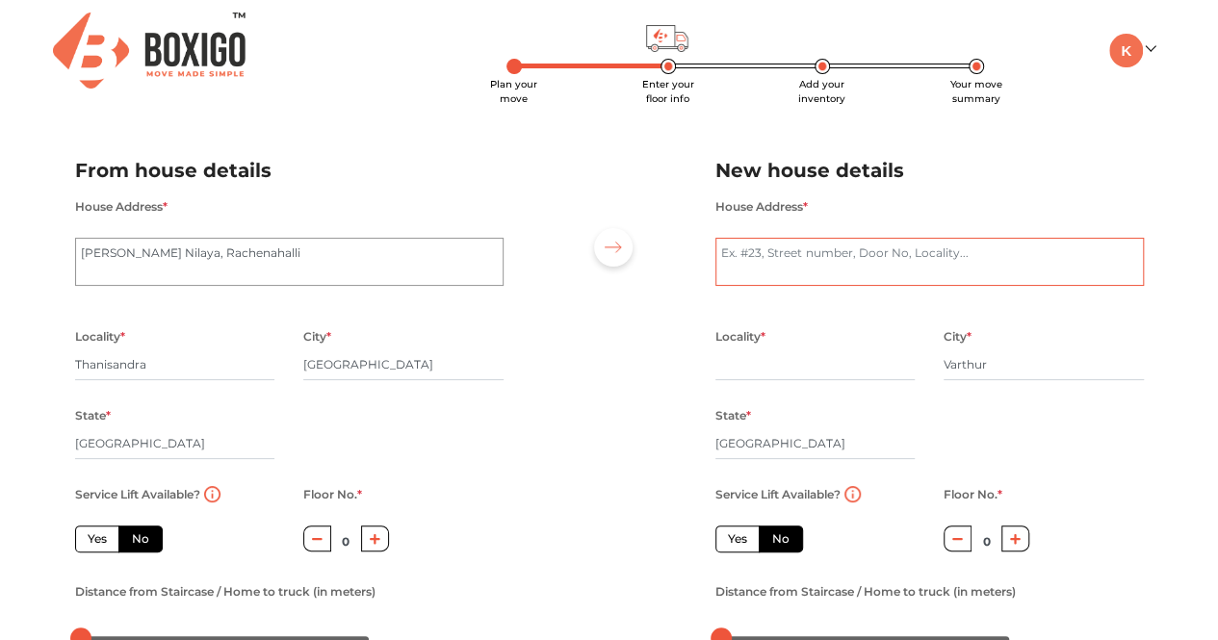
click at [809, 252] on textarea "House Address *" at bounding box center [929, 262] width 428 height 48
type textarea "varthur"
drag, startPoint x: 534, startPoint y: 327, endPoint x: 404, endPoint y: 453, distance: 181.1
click at [404, 453] on div "Locality * [GEOGRAPHIC_DATA] * [GEOGRAPHIC_DATA] State * [GEOGRAPHIC_DATA] Pinc…" at bounding box center [289, 403] width 457 height 158
click at [150, 370] on input "Thanisandra" at bounding box center [175, 364] width 200 height 31
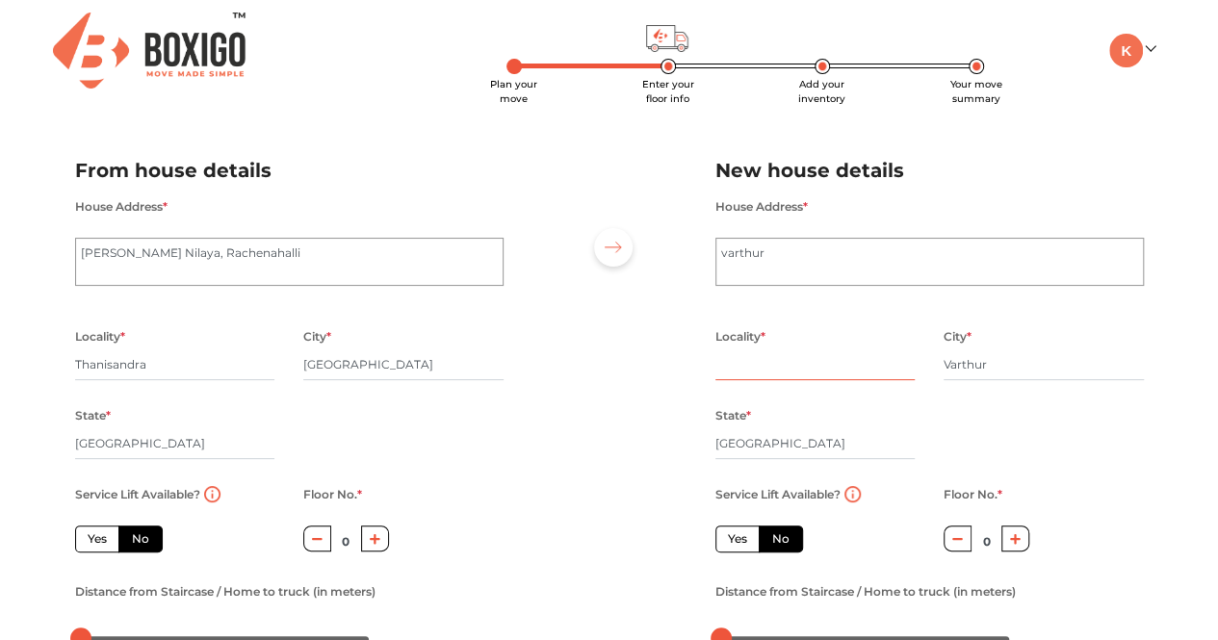
click at [761, 369] on input "text" at bounding box center [815, 364] width 200 height 31
type input "varthur"
drag, startPoint x: 988, startPoint y: 365, endPoint x: 911, endPoint y: 366, distance: 77.0
click at [911, 366] on div "Locality * [GEOGRAPHIC_DATA] * [GEOGRAPHIC_DATA] State * [GEOGRAPHIC_DATA] Pinc…" at bounding box center [929, 403] width 457 height 158
type input "[GEOGRAPHIC_DATA]"
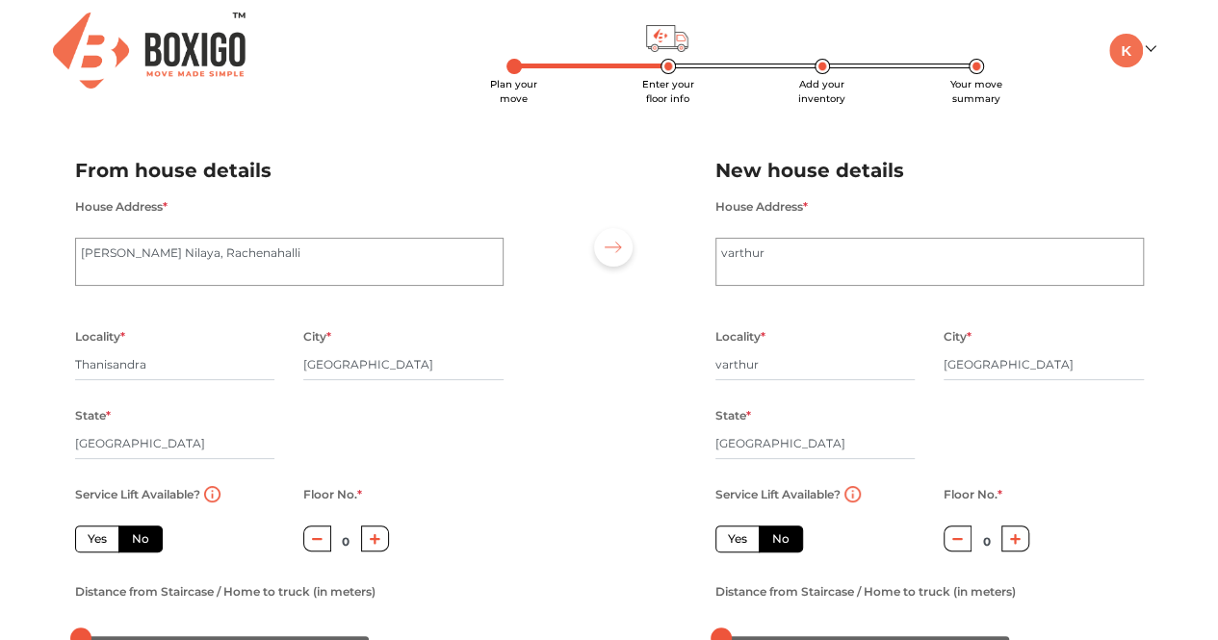
click at [622, 388] on div at bounding box center [609, 397] width 183 height 530
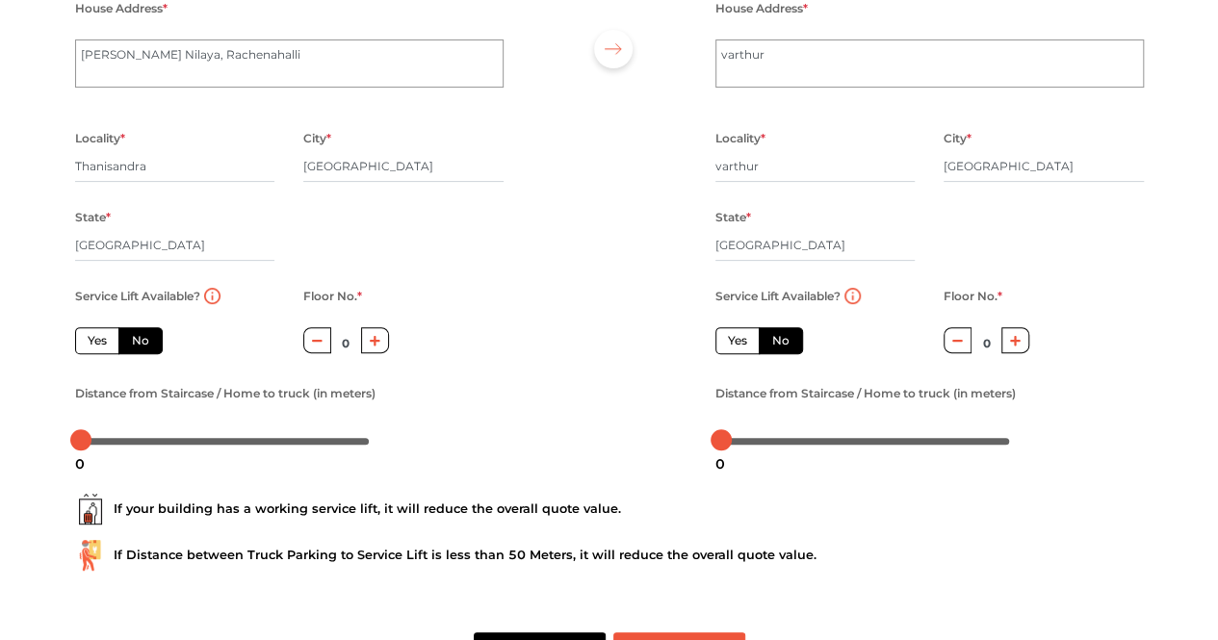
scroll to position [199, 0]
click at [1007, 351] on button "button" at bounding box center [1015, 339] width 28 height 26
type input "3"
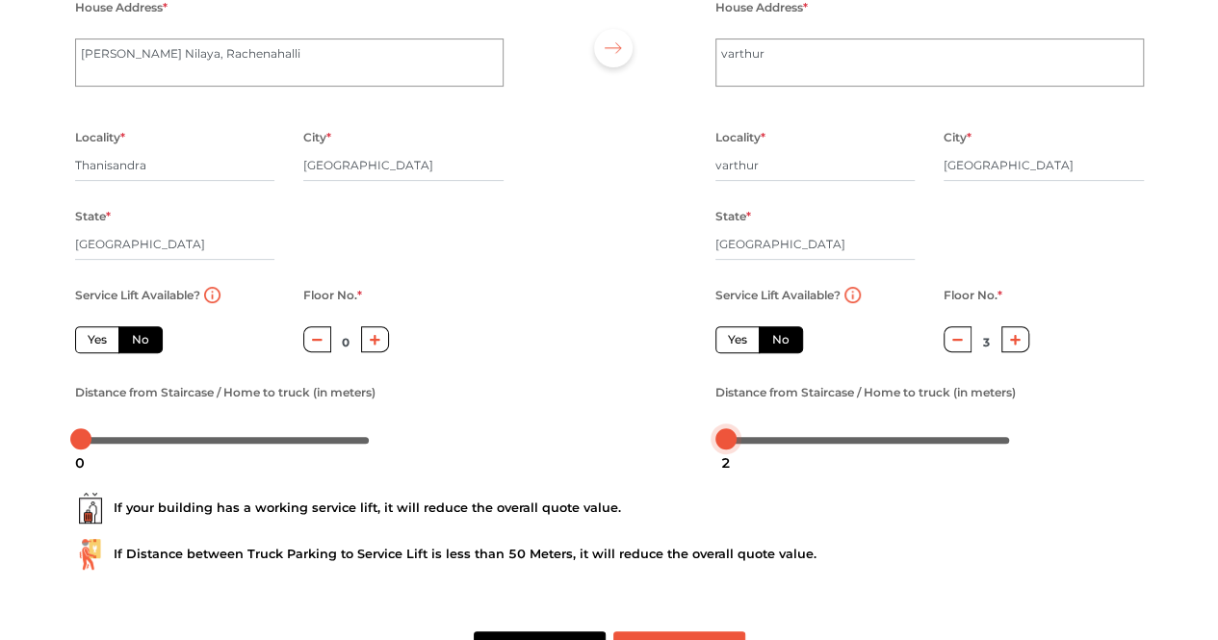
click at [725, 440] on div at bounding box center [865, 439] width 289 height 12
click at [91, 442] on div at bounding box center [88, 438] width 21 height 21
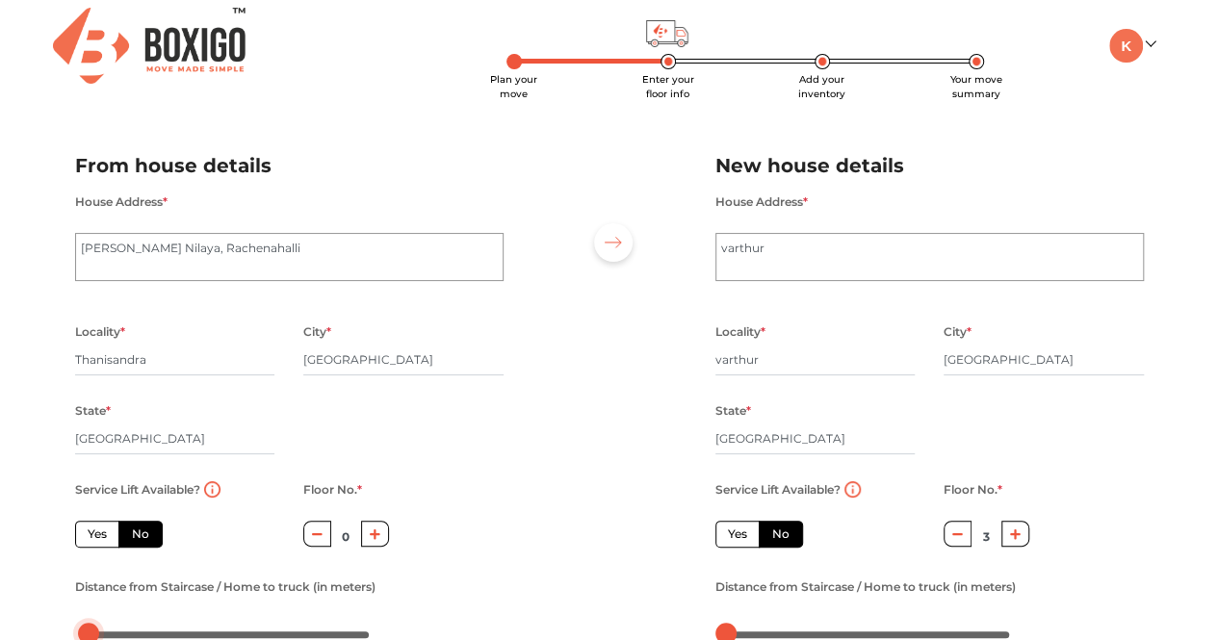
scroll to position [8, 0]
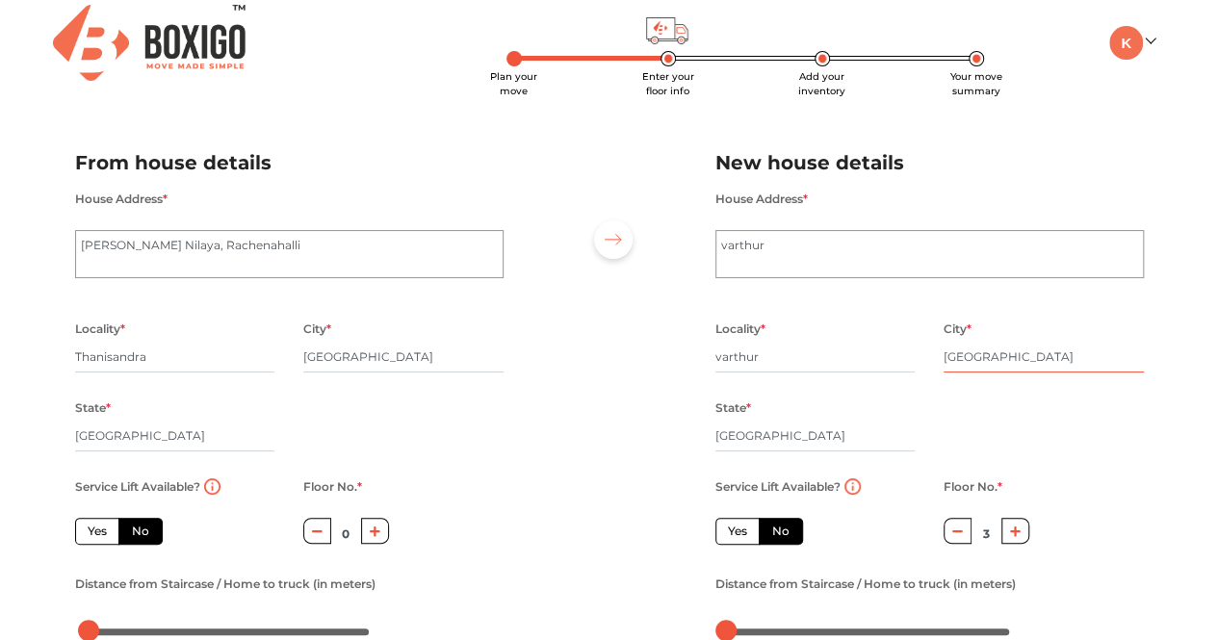
drag, startPoint x: 1018, startPoint y: 345, endPoint x: 924, endPoint y: 359, distance: 94.5
click at [924, 359] on div "Locality * [GEOGRAPHIC_DATA] * [GEOGRAPHIC_DATA] * [GEOGRAPHIC_DATA] Pincode *" at bounding box center [929, 396] width 457 height 158
type input "e"
type input "[GEOGRAPHIC_DATA]"
click at [592, 360] on div at bounding box center [609, 389] width 183 height 530
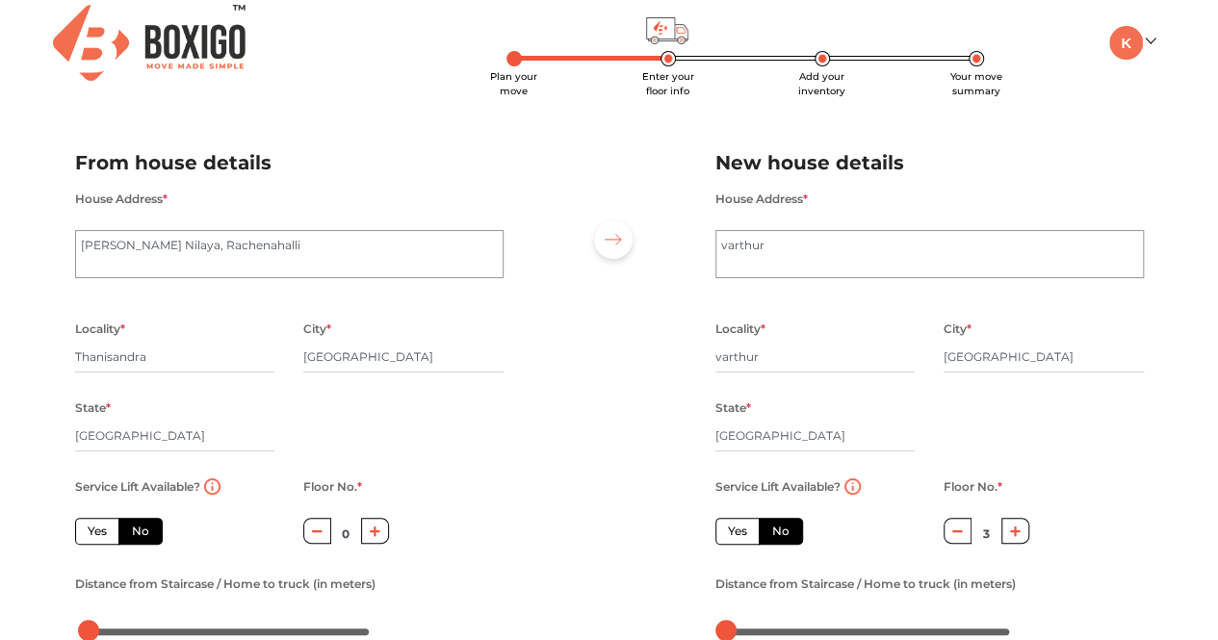
scroll to position [270, 0]
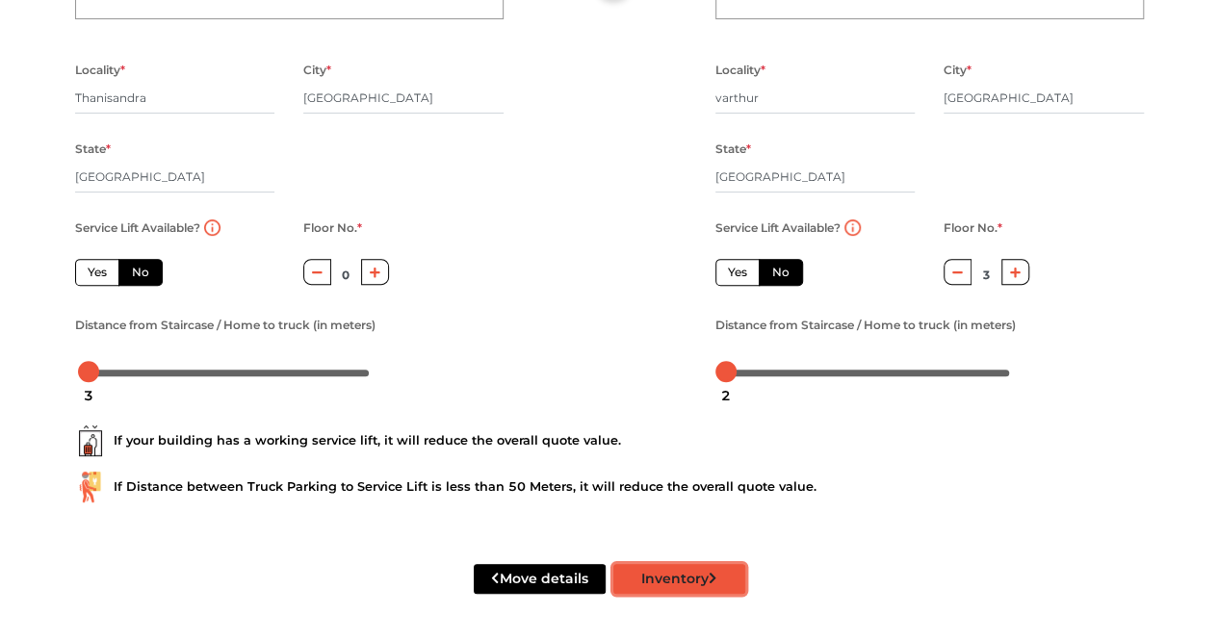
click at [684, 574] on button "Inventory" at bounding box center [679, 579] width 132 height 30
radio input "true"
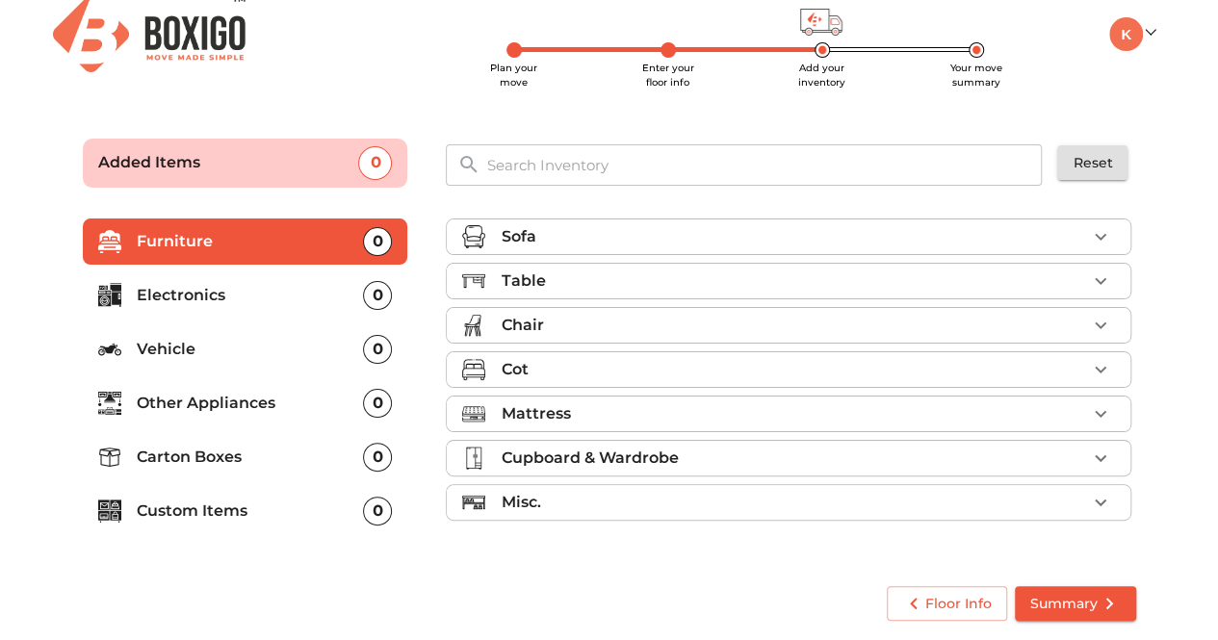
scroll to position [15, 0]
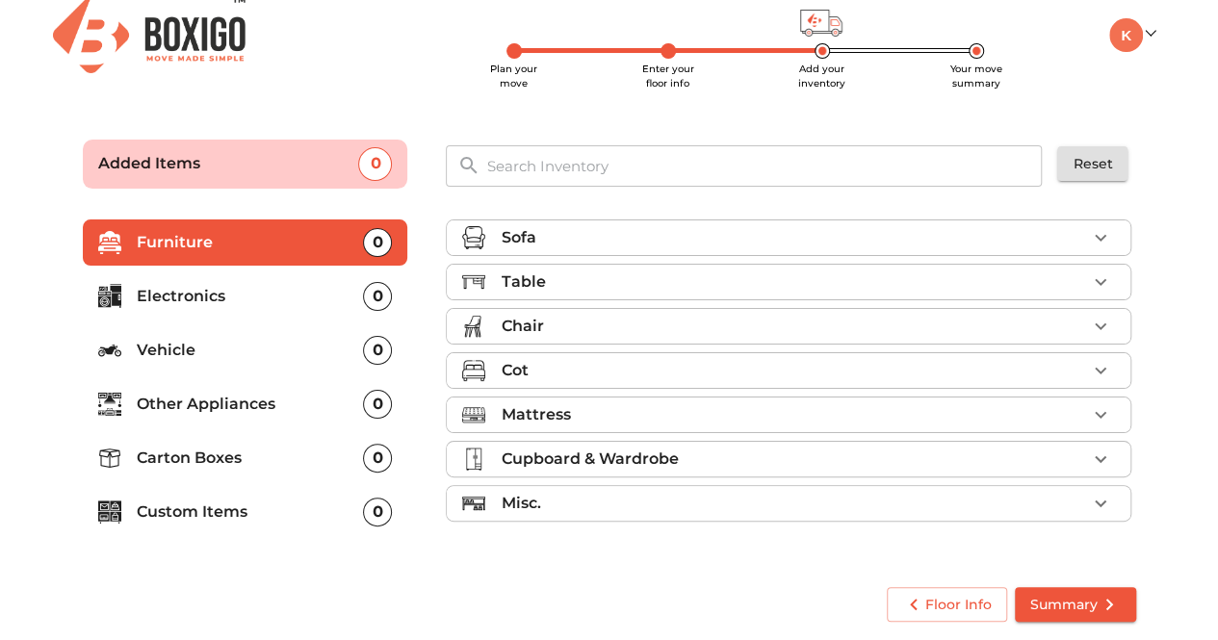
click at [710, 364] on div "Cot" at bounding box center [793, 370] width 585 height 23
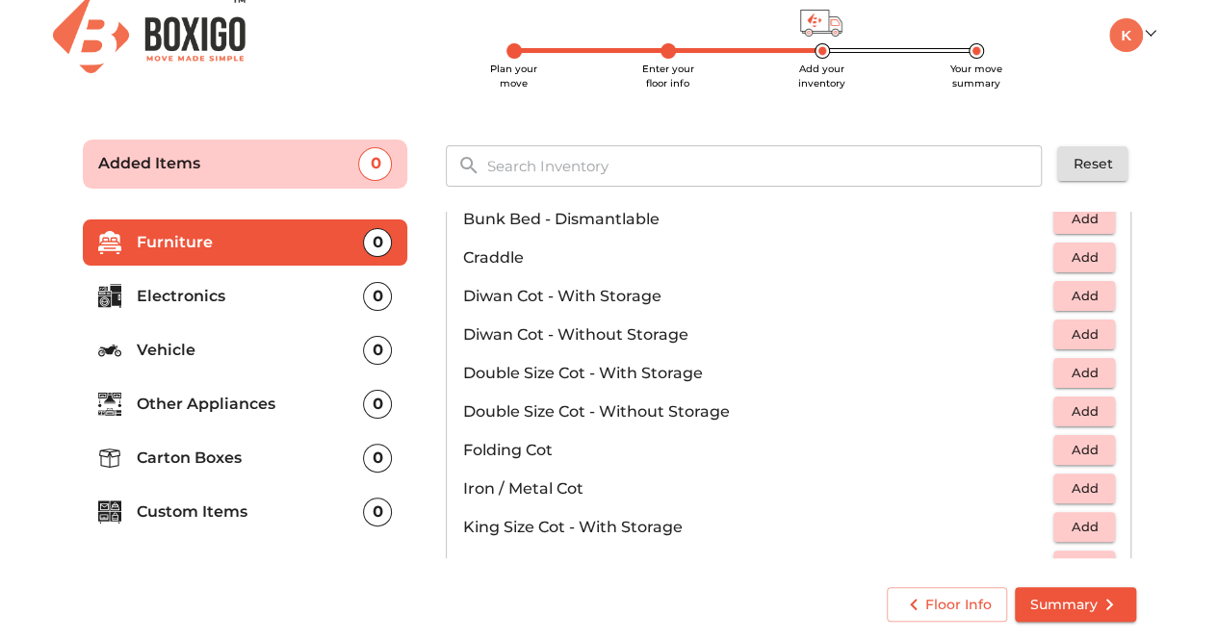
scroll to position [293, 0]
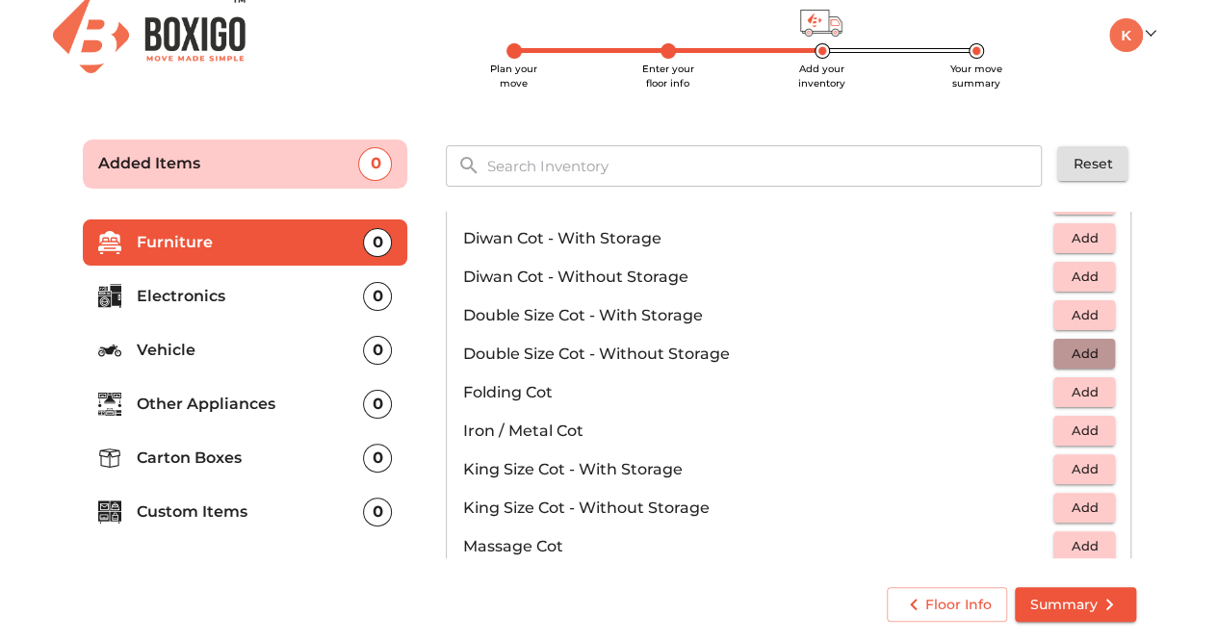
click at [1080, 349] on span "Add" at bounding box center [1084, 354] width 42 height 22
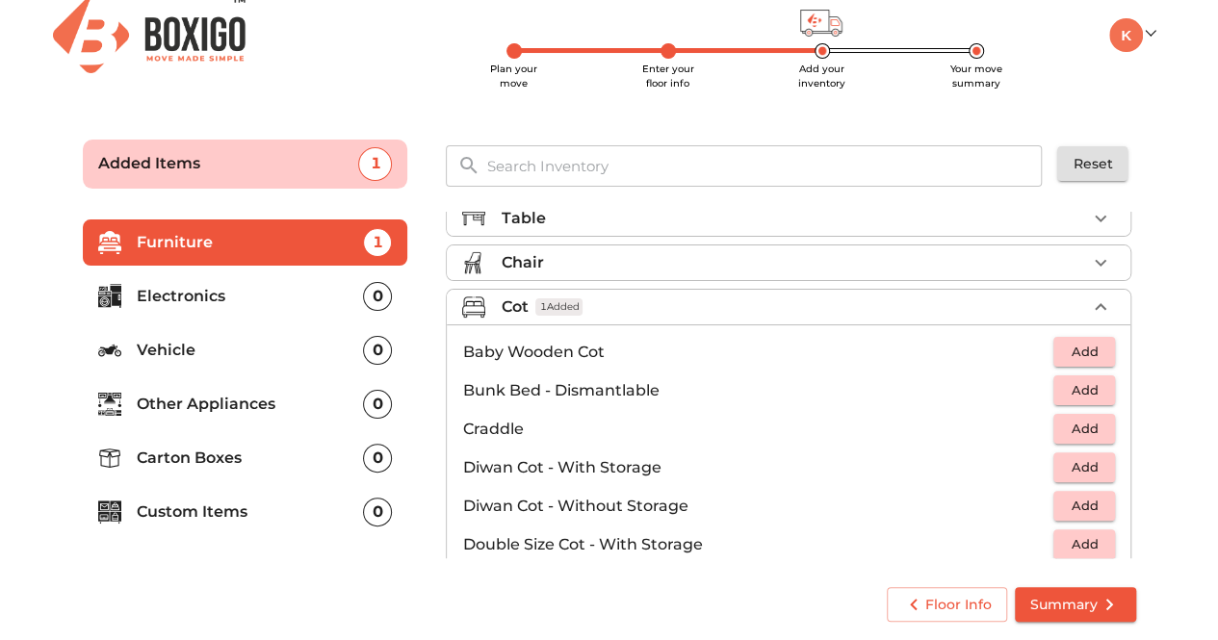
scroll to position [0, 0]
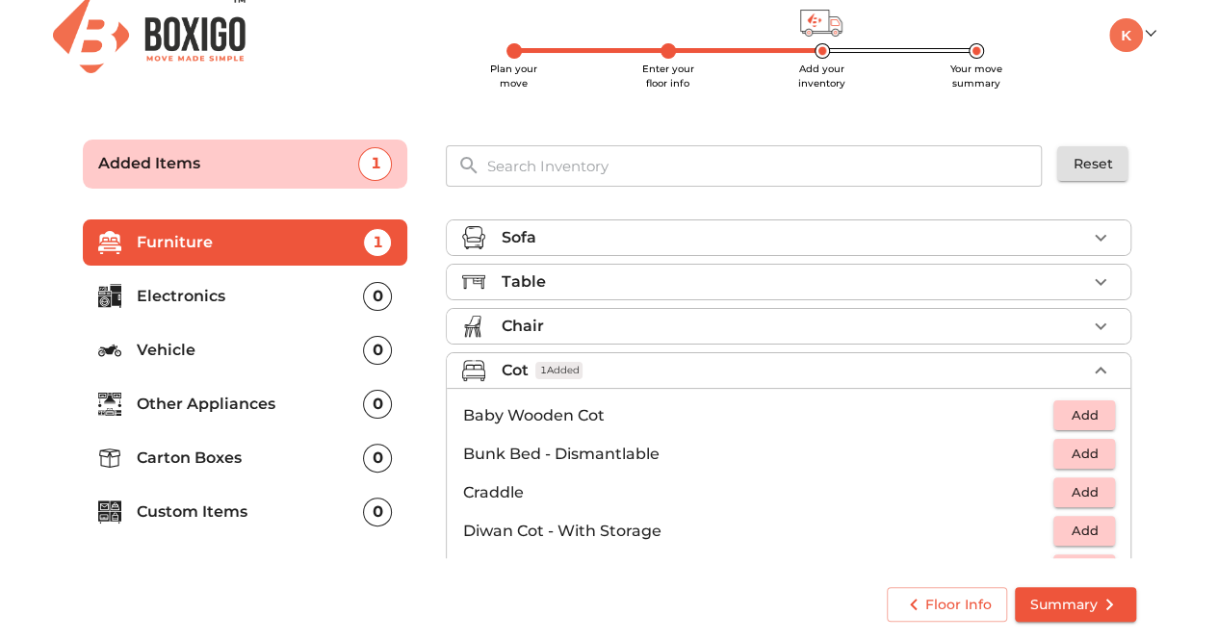
click at [614, 288] on div "Table" at bounding box center [793, 282] width 585 height 23
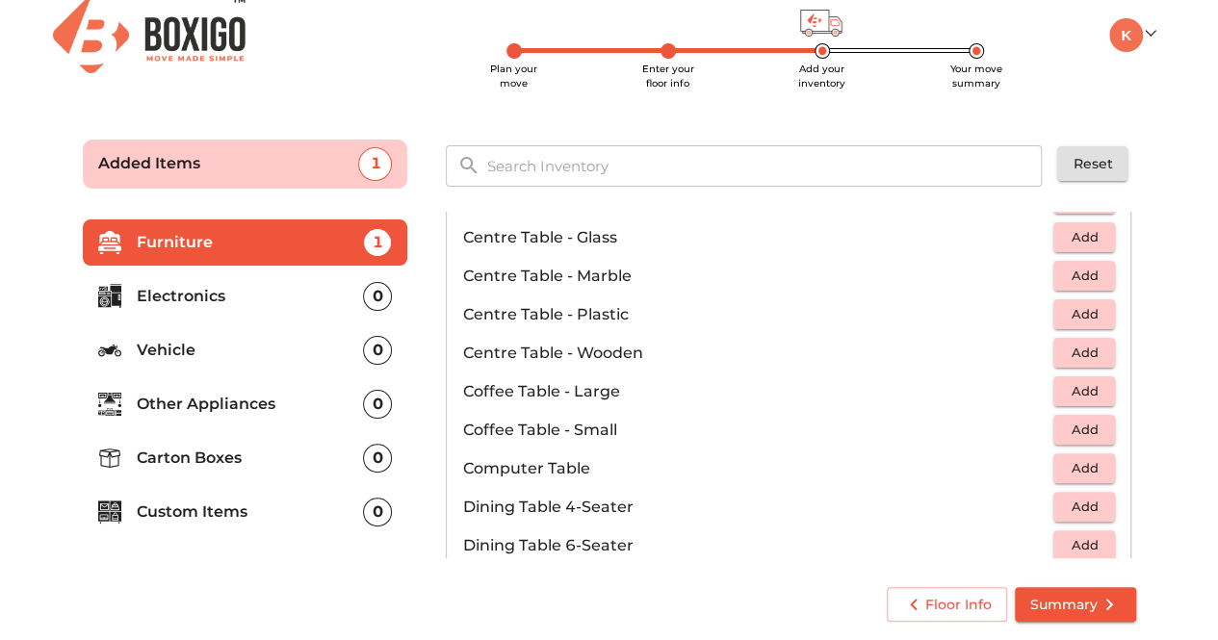
scroll to position [166, 0]
click at [1063, 436] on span "Add" at bounding box center [1084, 431] width 42 height 22
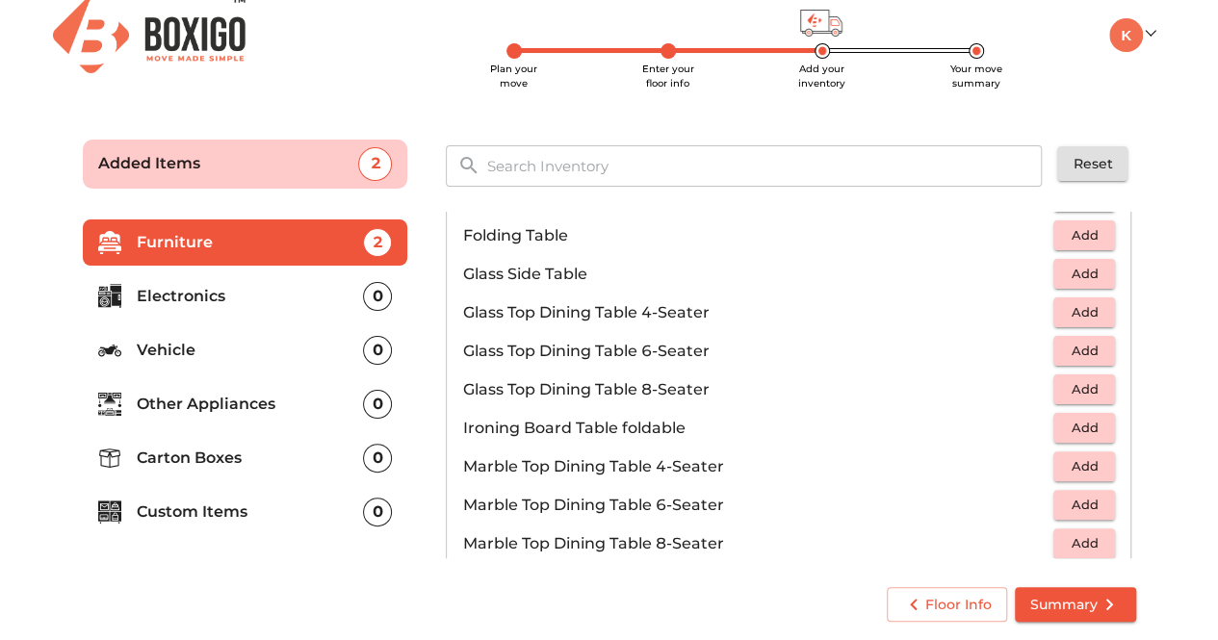
scroll to position [0, 0]
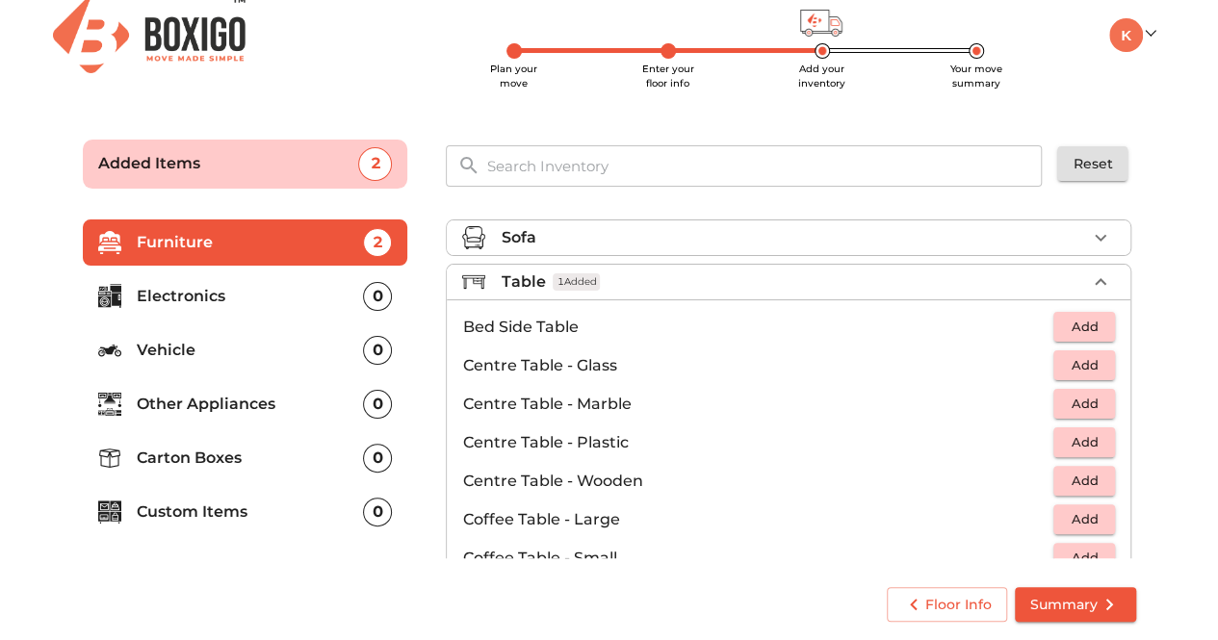
click at [694, 277] on div "Table 1 Added" at bounding box center [793, 282] width 585 height 23
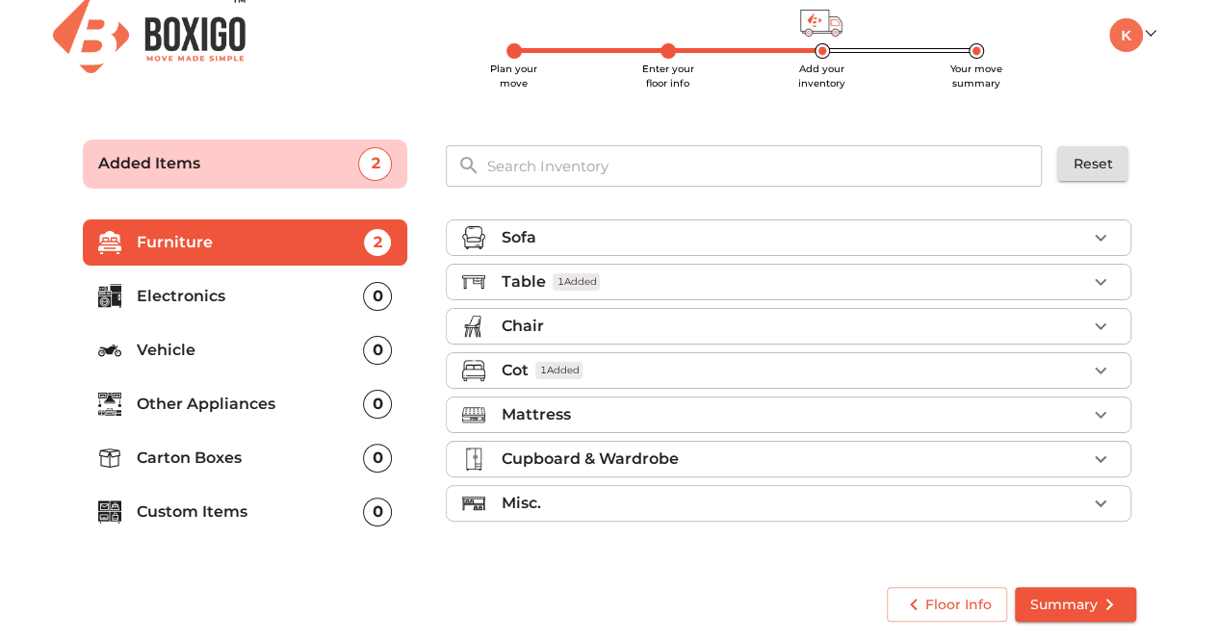
click at [665, 415] on div "Mattress" at bounding box center [793, 414] width 585 height 23
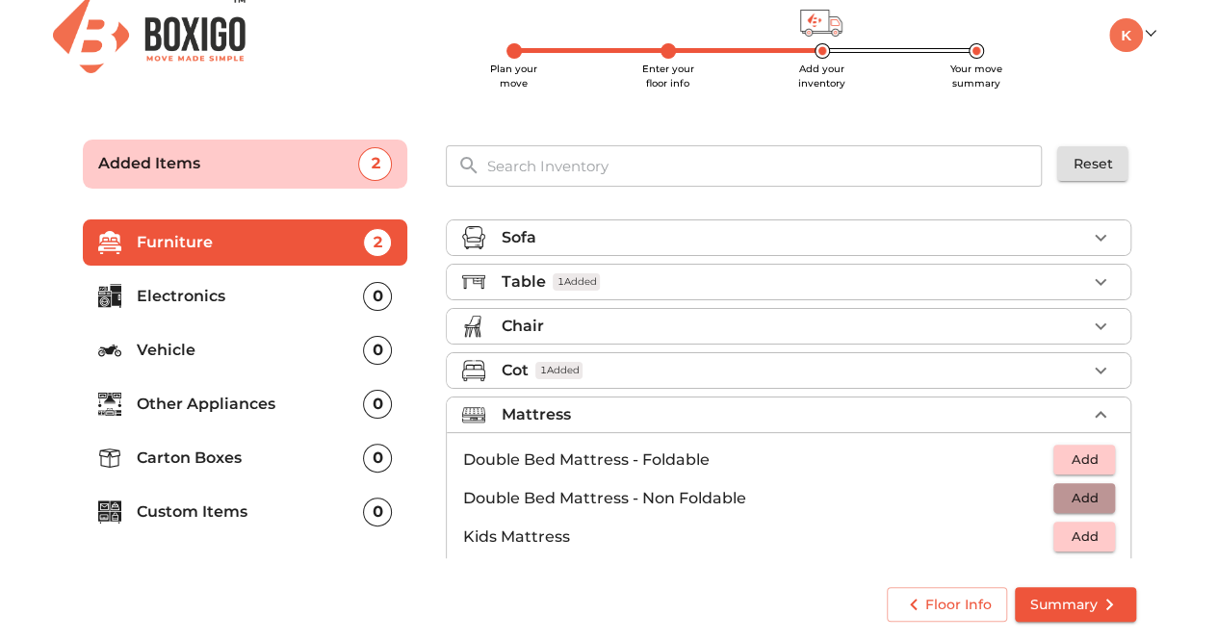
click at [1079, 492] on span "Add" at bounding box center [1084, 498] width 42 height 22
click at [828, 403] on div "Mattress 1 Added" at bounding box center [793, 414] width 585 height 23
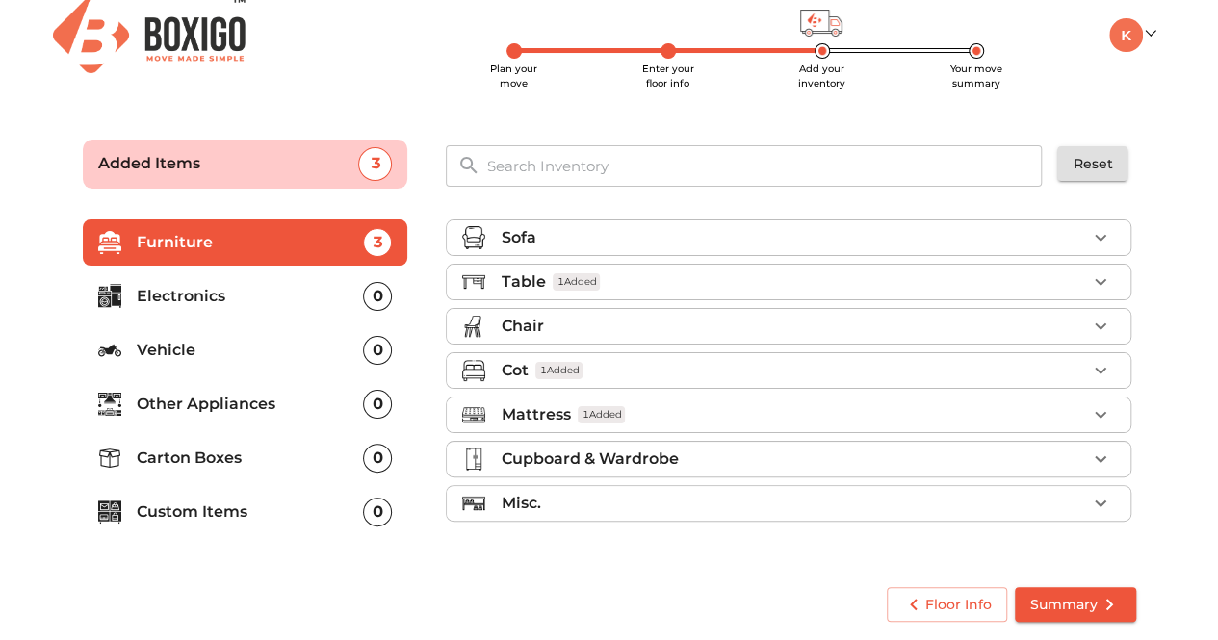
click at [606, 498] on div "Misc." at bounding box center [793, 503] width 585 height 23
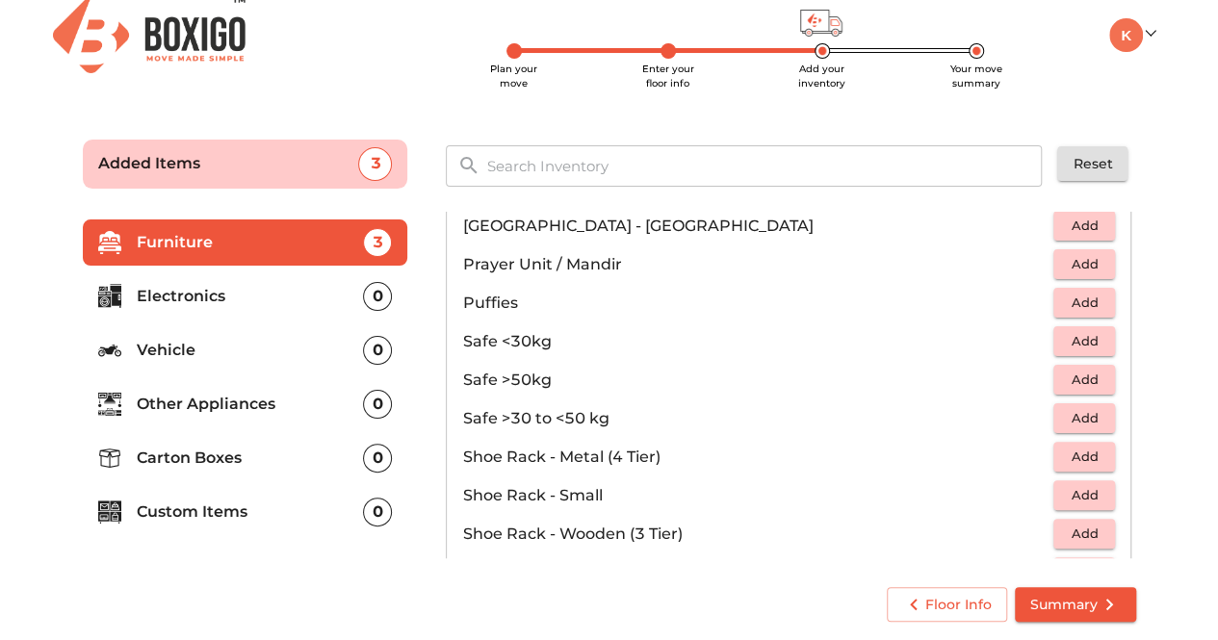
scroll to position [1030, 0]
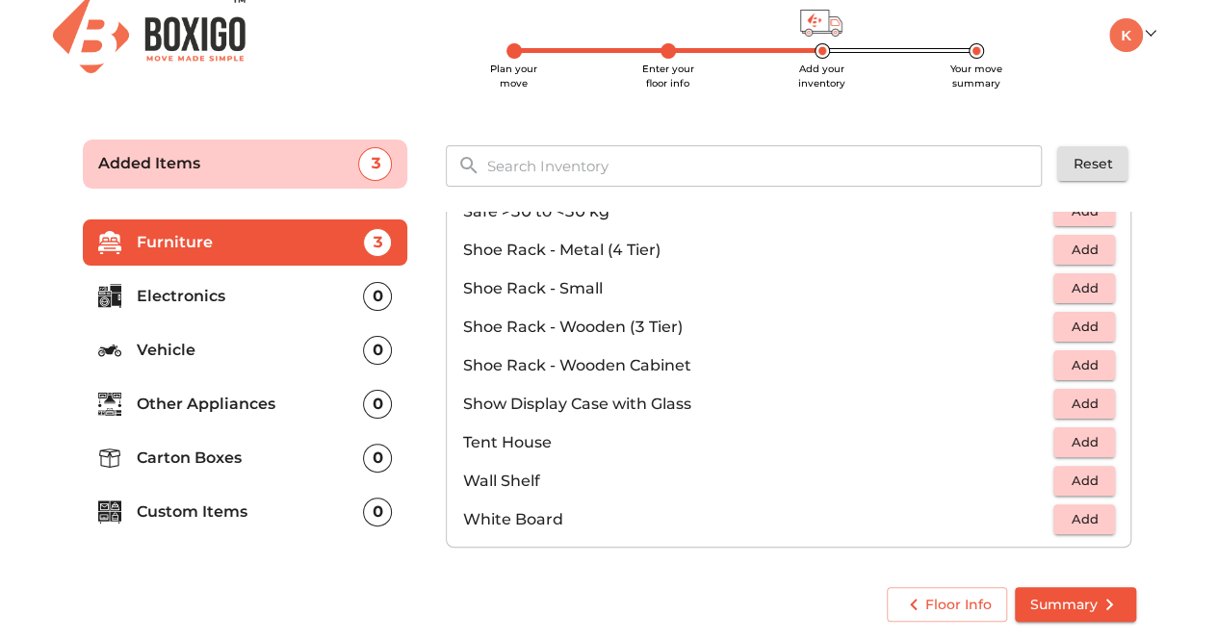
click at [222, 455] on p "Carton Boxes" at bounding box center [250, 458] width 227 height 23
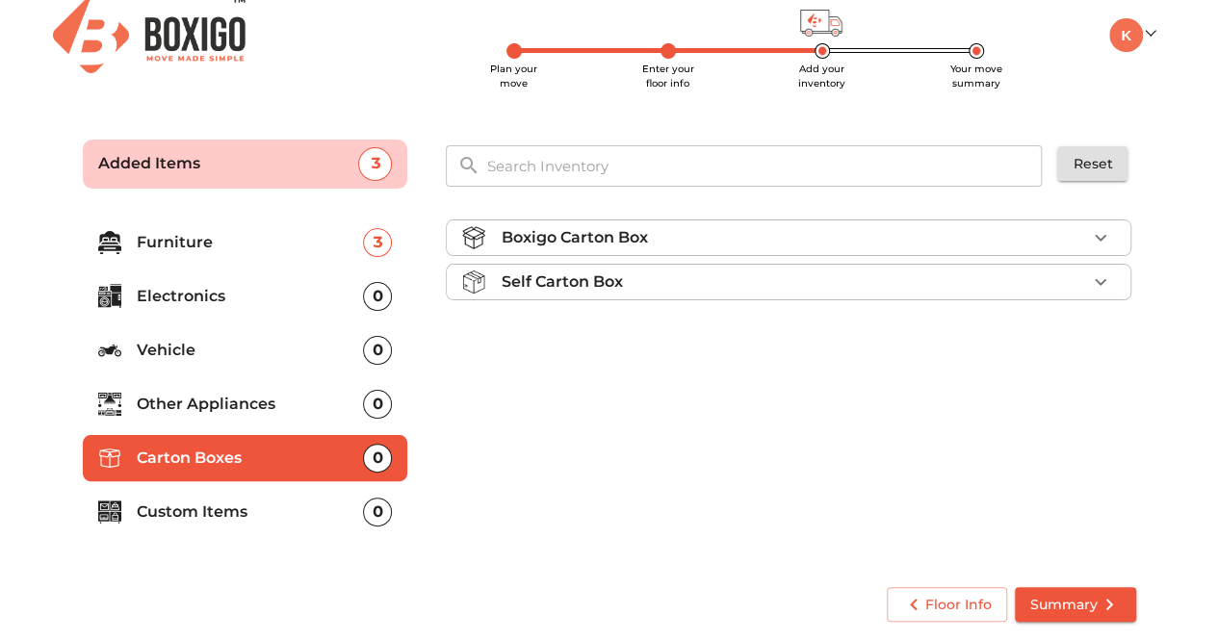
scroll to position [0, 0]
click at [800, 283] on div "Self Carton Box" at bounding box center [793, 282] width 585 height 23
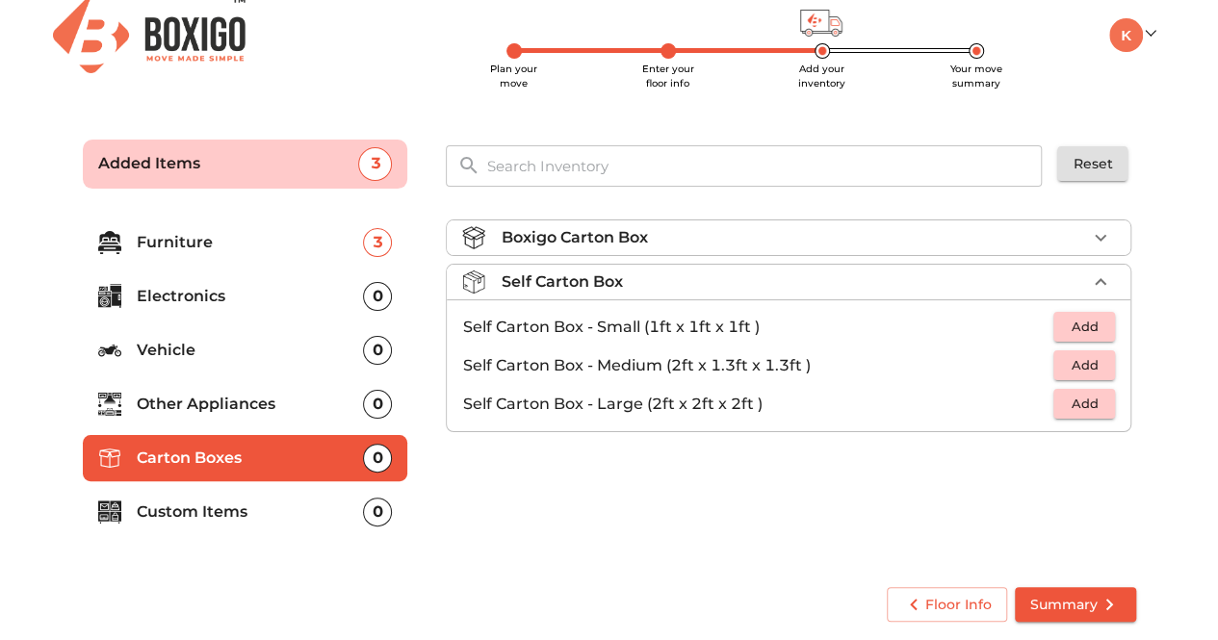
click at [707, 242] on div "Boxigo Carton Box" at bounding box center [793, 237] width 585 height 23
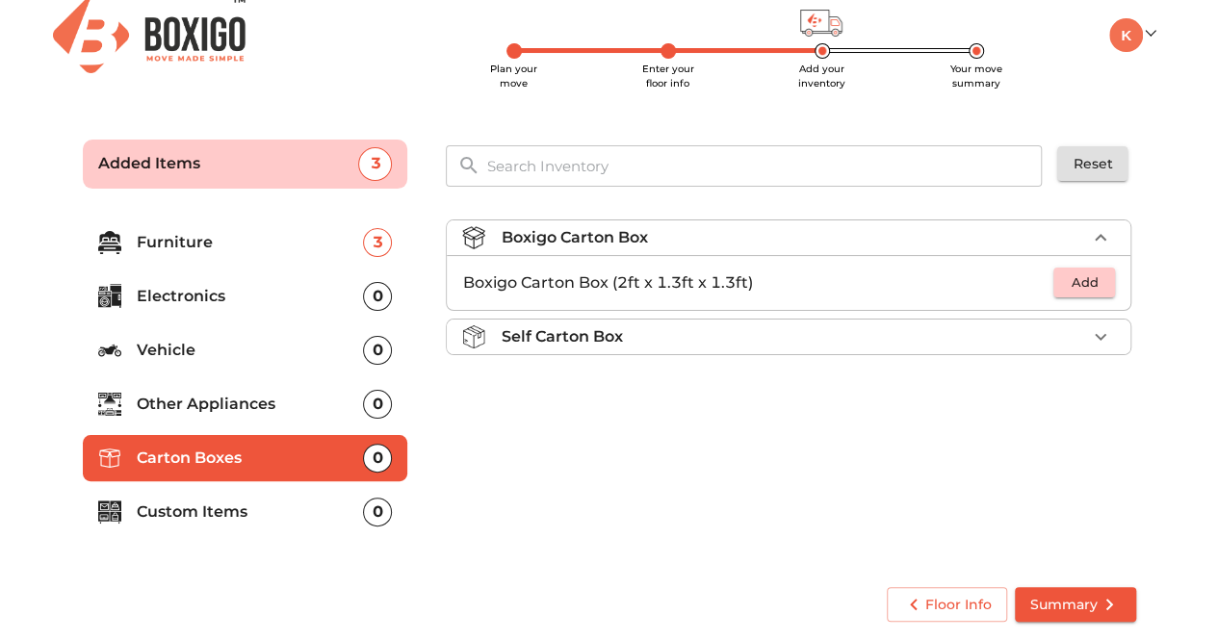
click at [707, 242] on div "Boxigo Carton Box" at bounding box center [793, 237] width 585 height 23
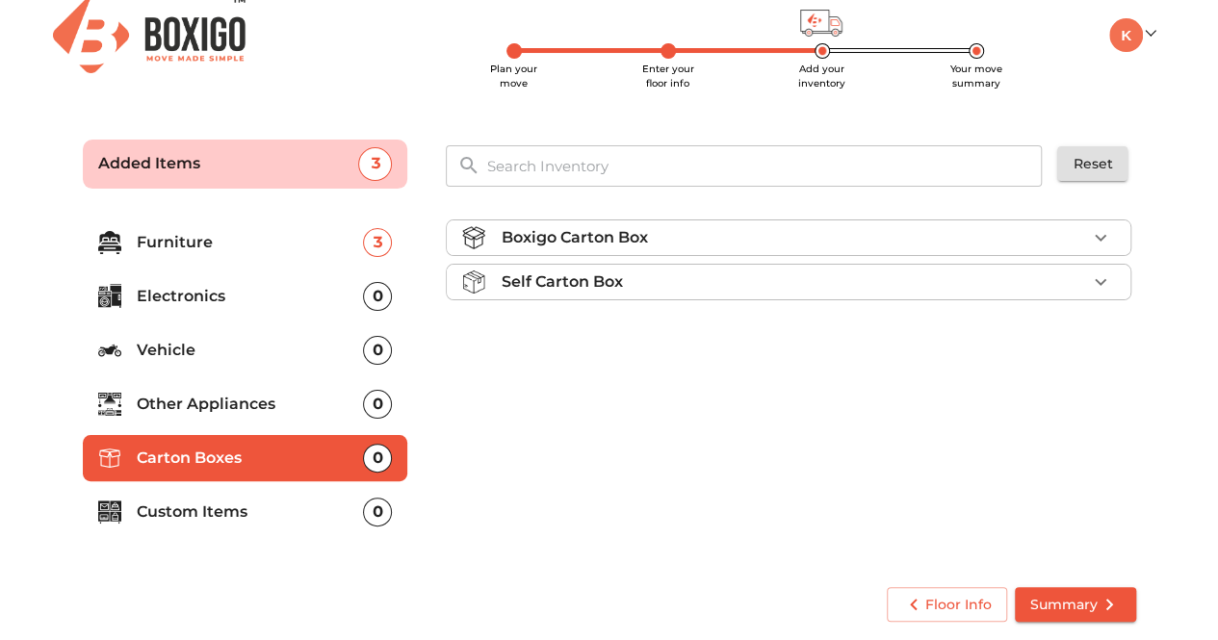
click at [264, 519] on p "Custom Items" at bounding box center [250, 512] width 227 height 23
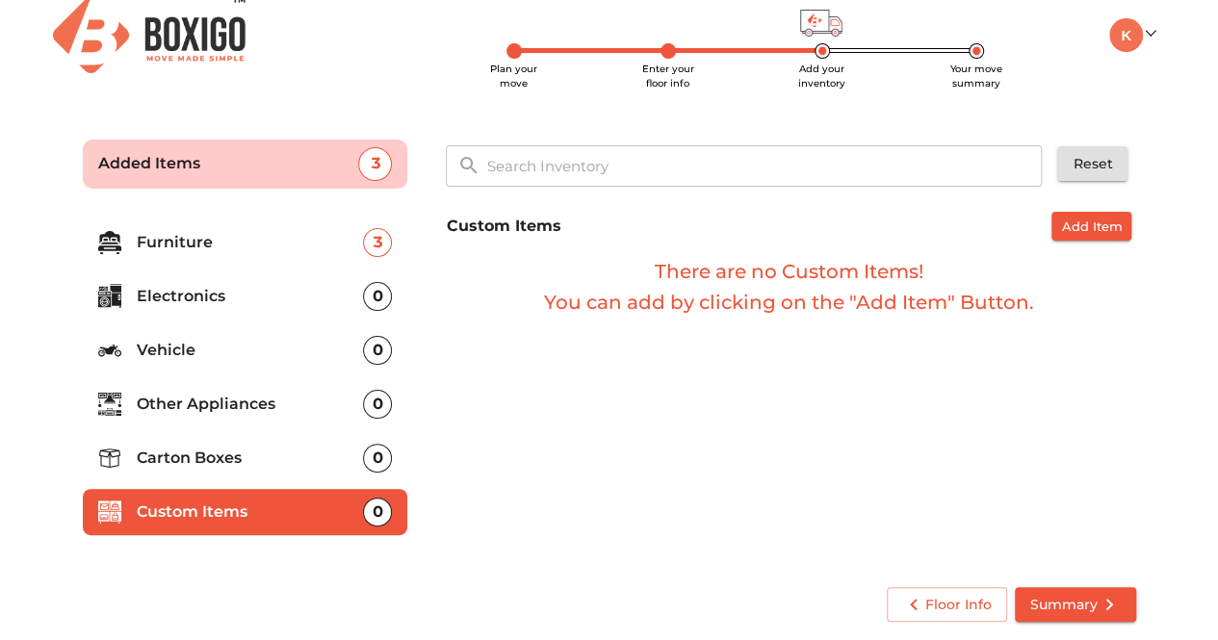
click at [280, 288] on p "Electronics" at bounding box center [250, 296] width 227 height 23
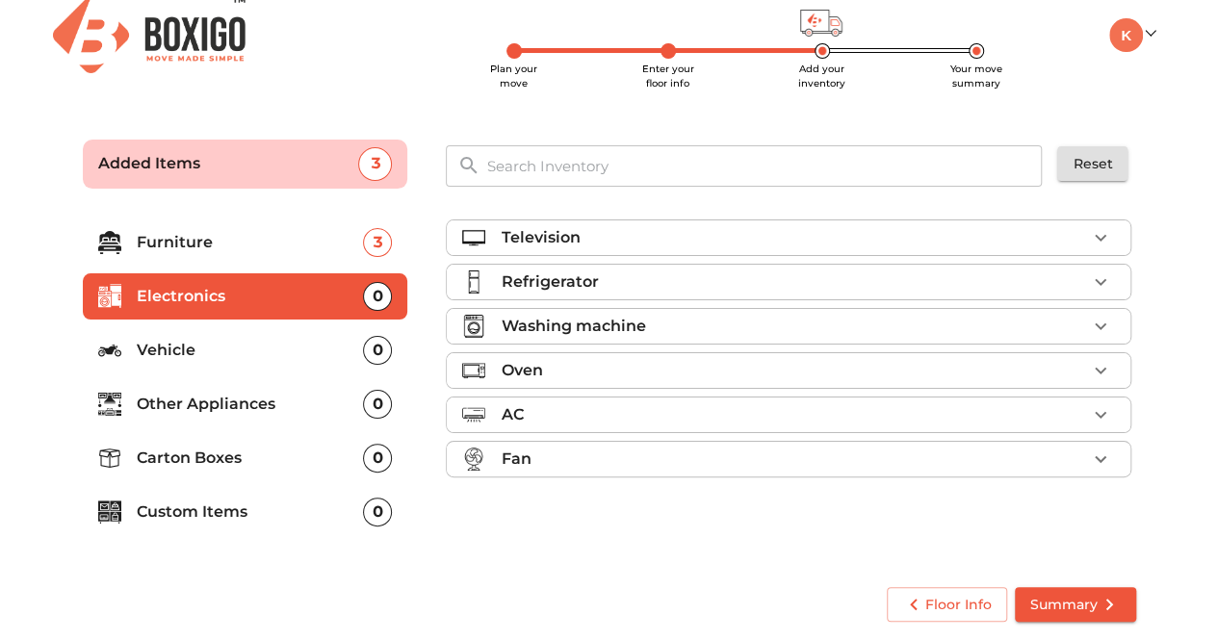
click at [670, 278] on div "Refrigerator" at bounding box center [793, 282] width 585 height 23
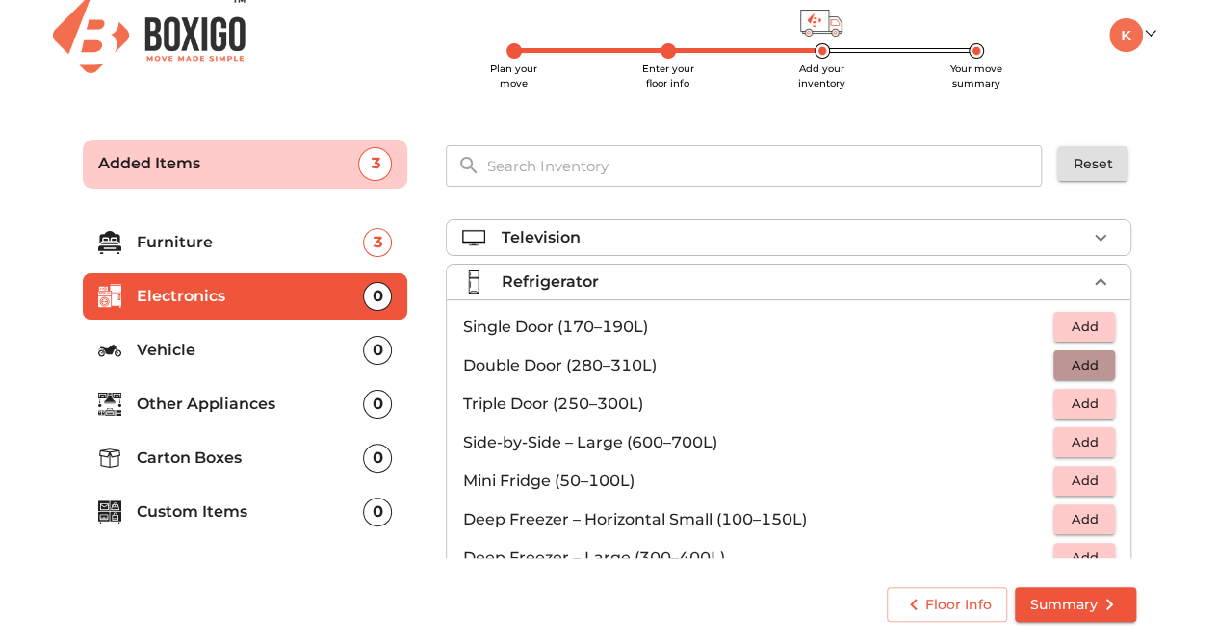
click at [1077, 367] on span "Add" at bounding box center [1084, 365] width 42 height 22
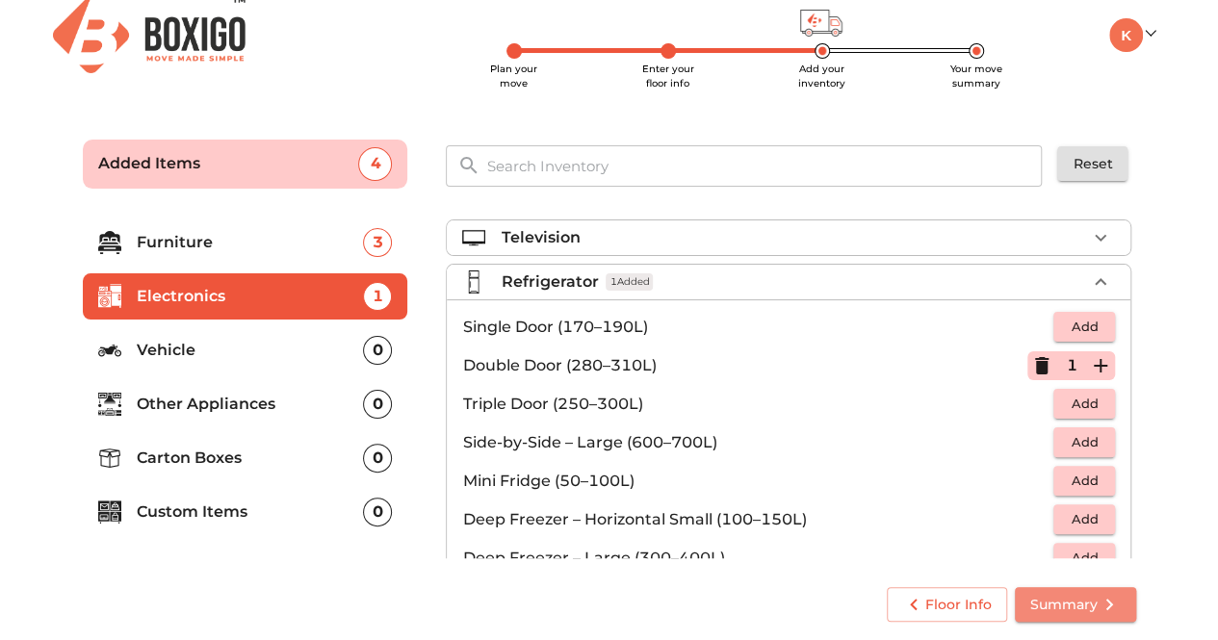
click at [1081, 607] on span "Summary" at bounding box center [1075, 605] width 91 height 24
